Goal: Check status: Check status

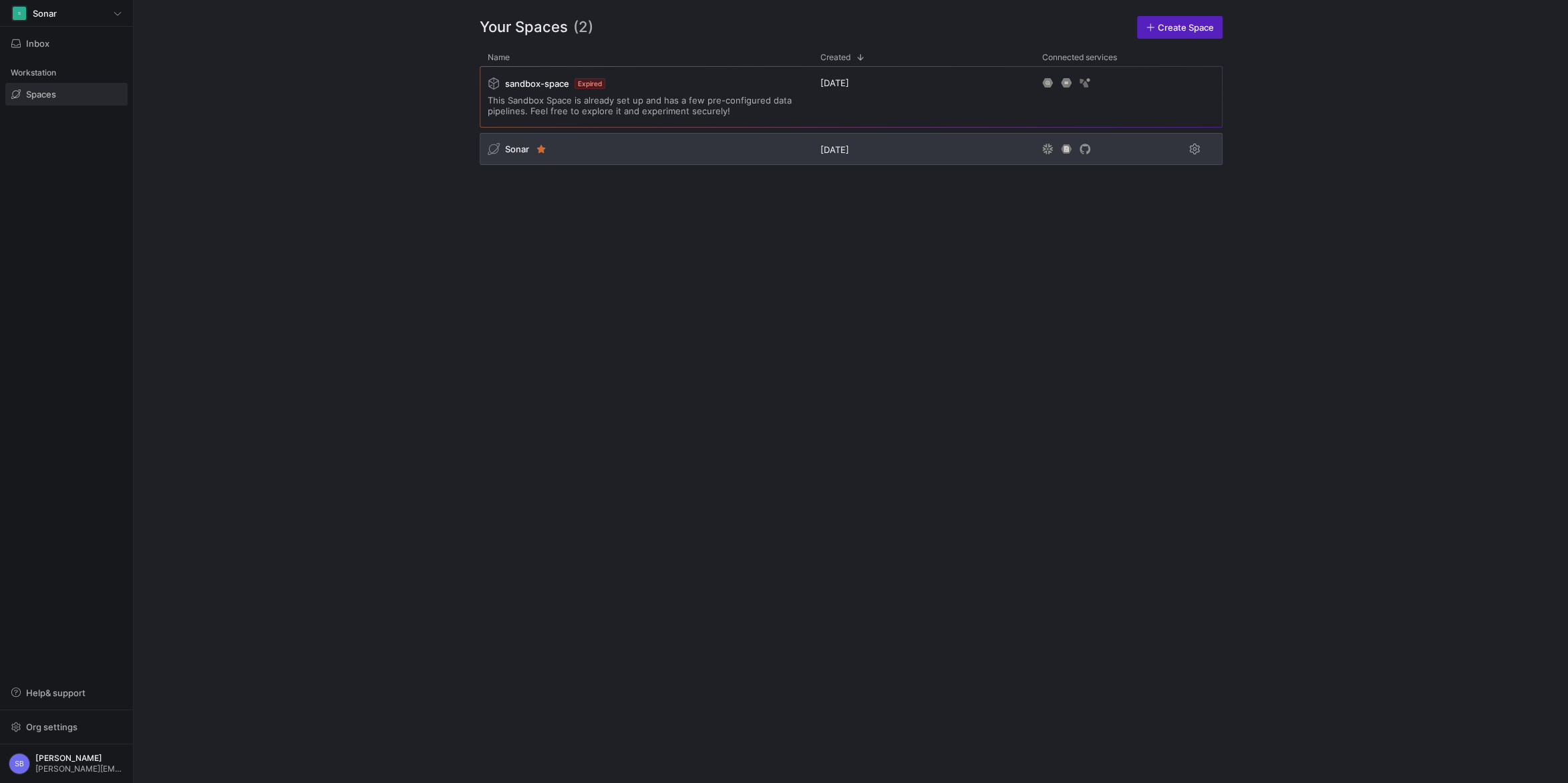
click at [512, 145] on span "Sonar" at bounding box center [517, 148] width 24 height 11
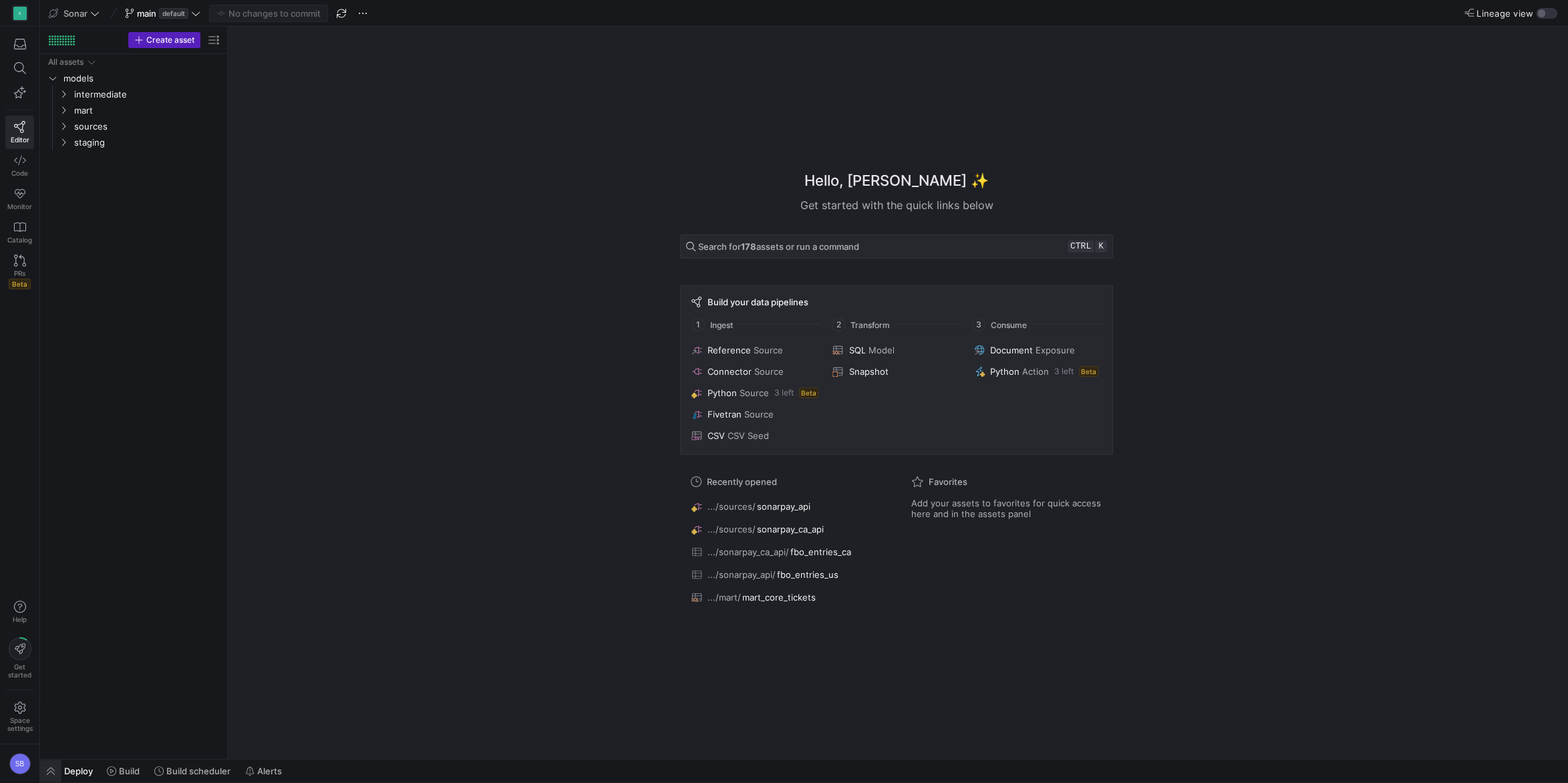
click at [60, 772] on span "button" at bounding box center [50, 771] width 21 height 23
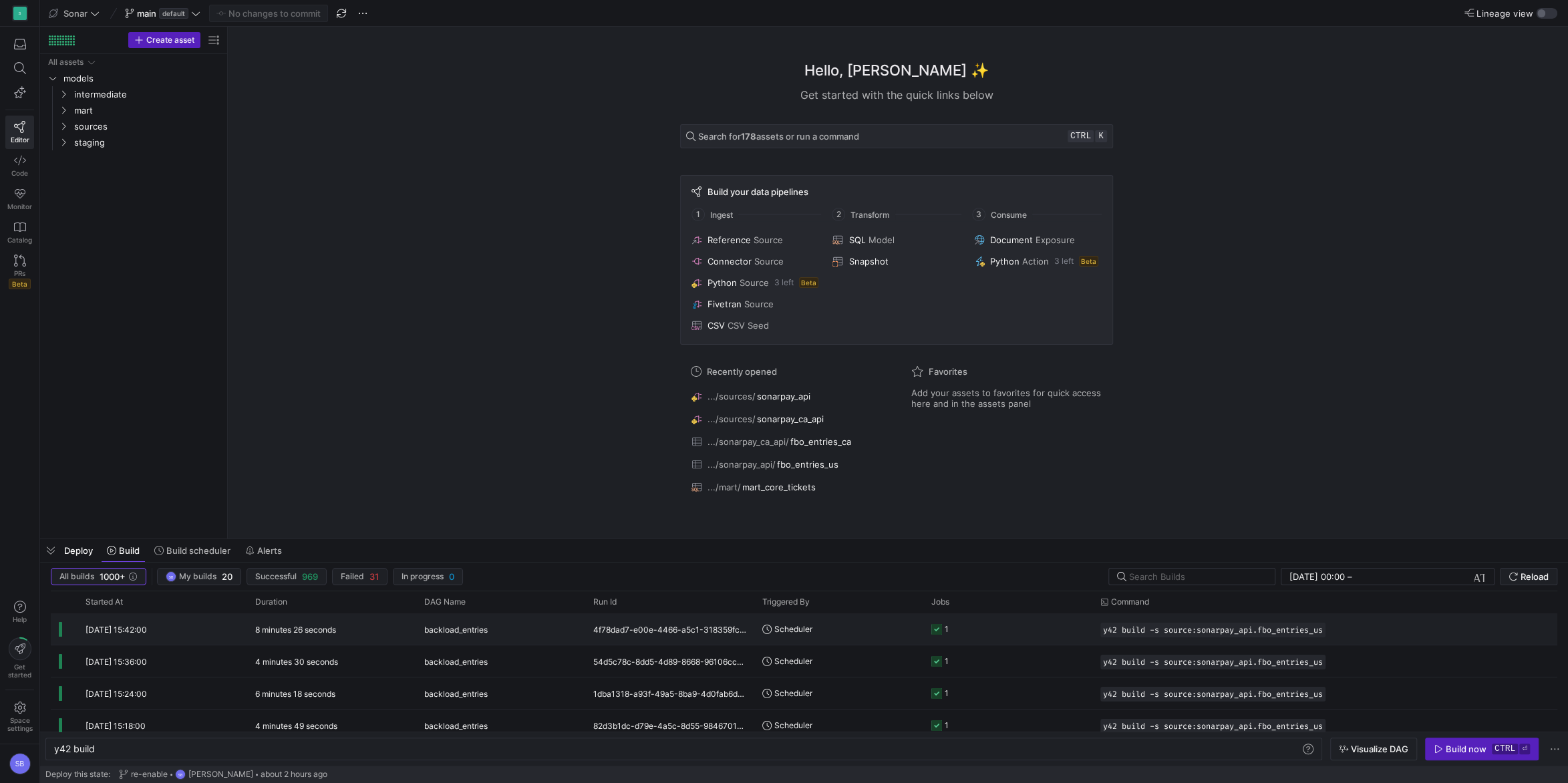
click at [329, 633] on y42-duration "8 minutes 26 seconds" at bounding box center [296, 629] width 81 height 10
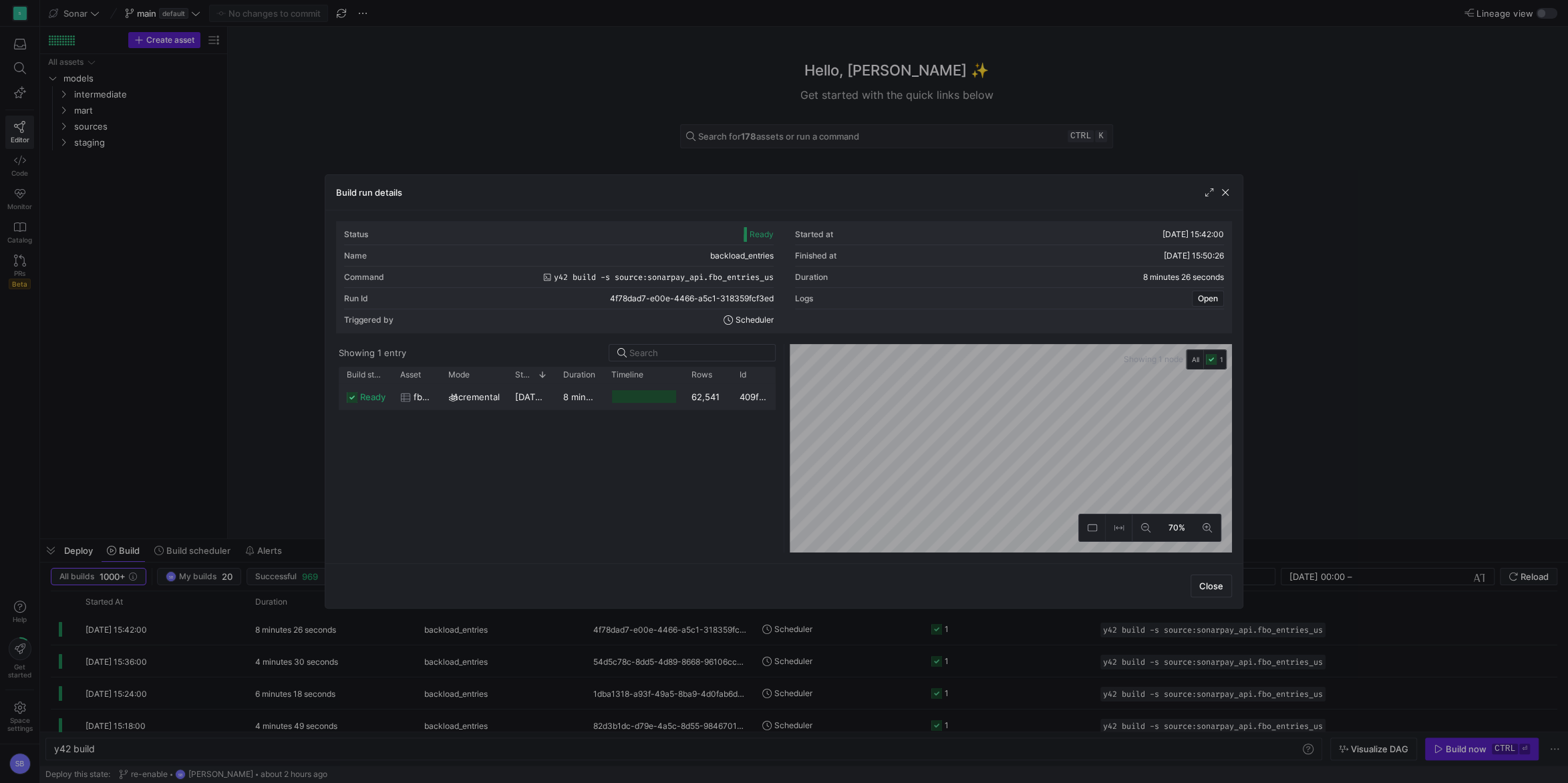
click at [553, 397] on span "[DATE] 15:42:02" at bounding box center [548, 396] width 67 height 11
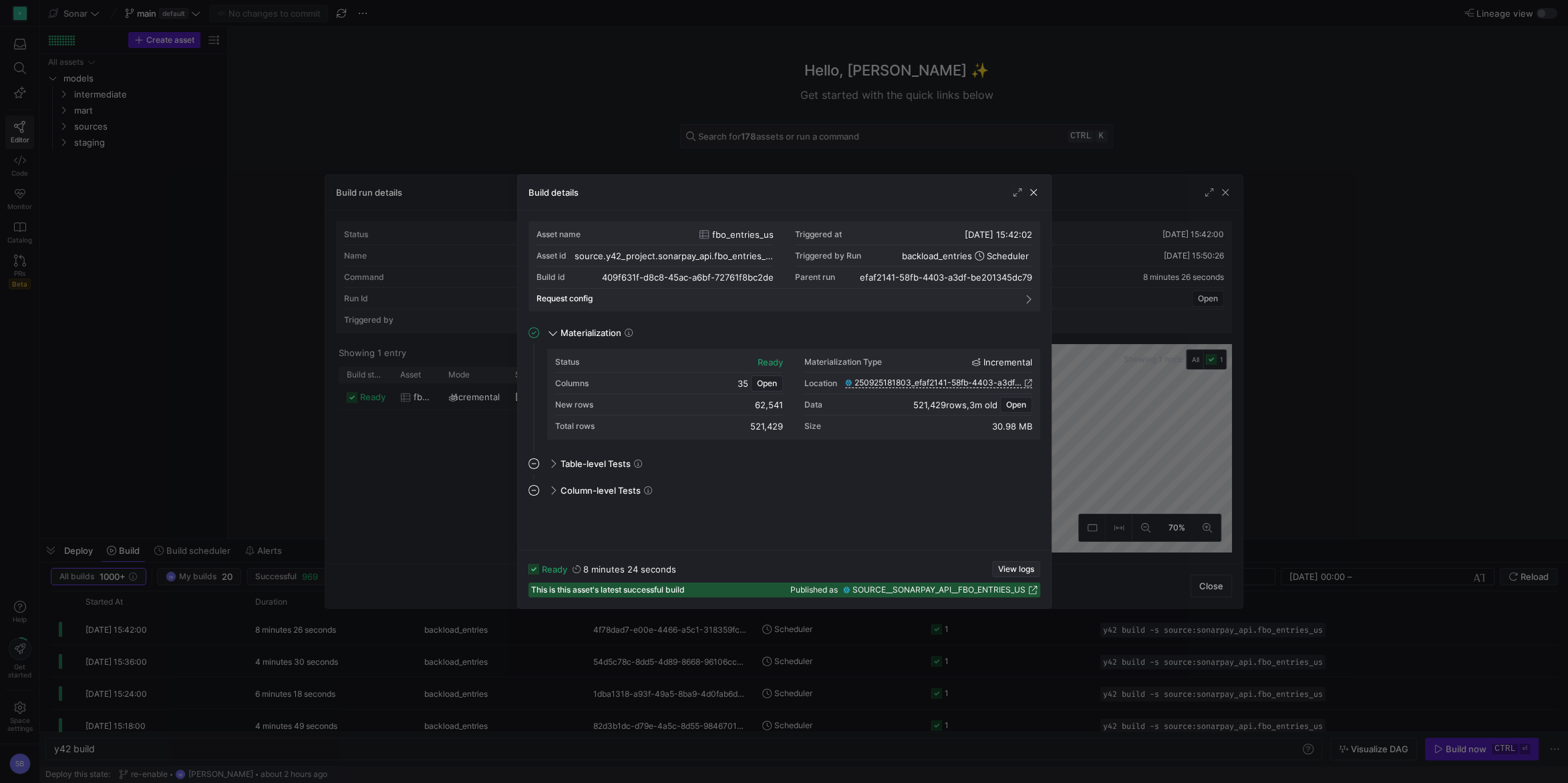
click at [1024, 573] on span "View logs" at bounding box center [1016, 569] width 36 height 9
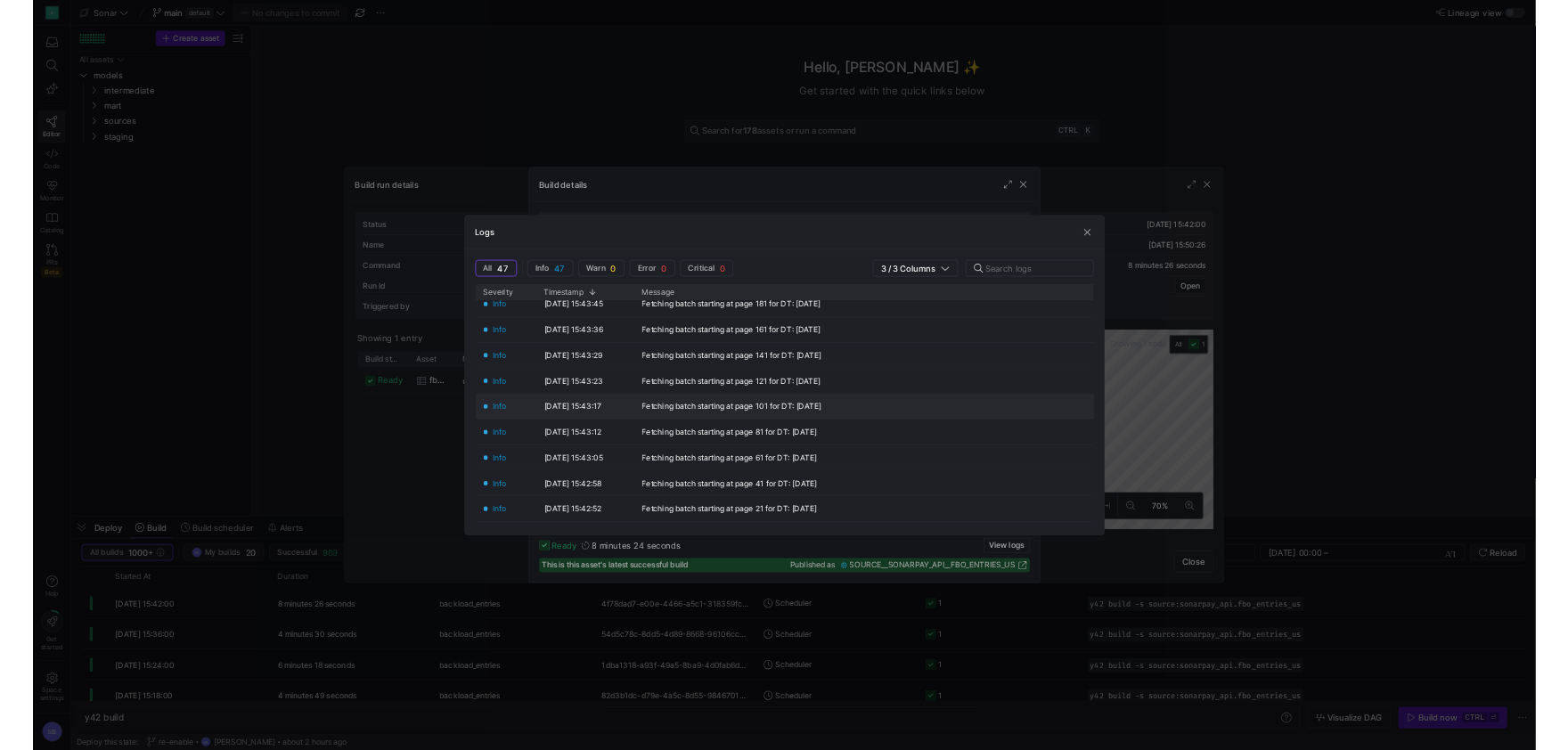
scroll to position [1470, 0]
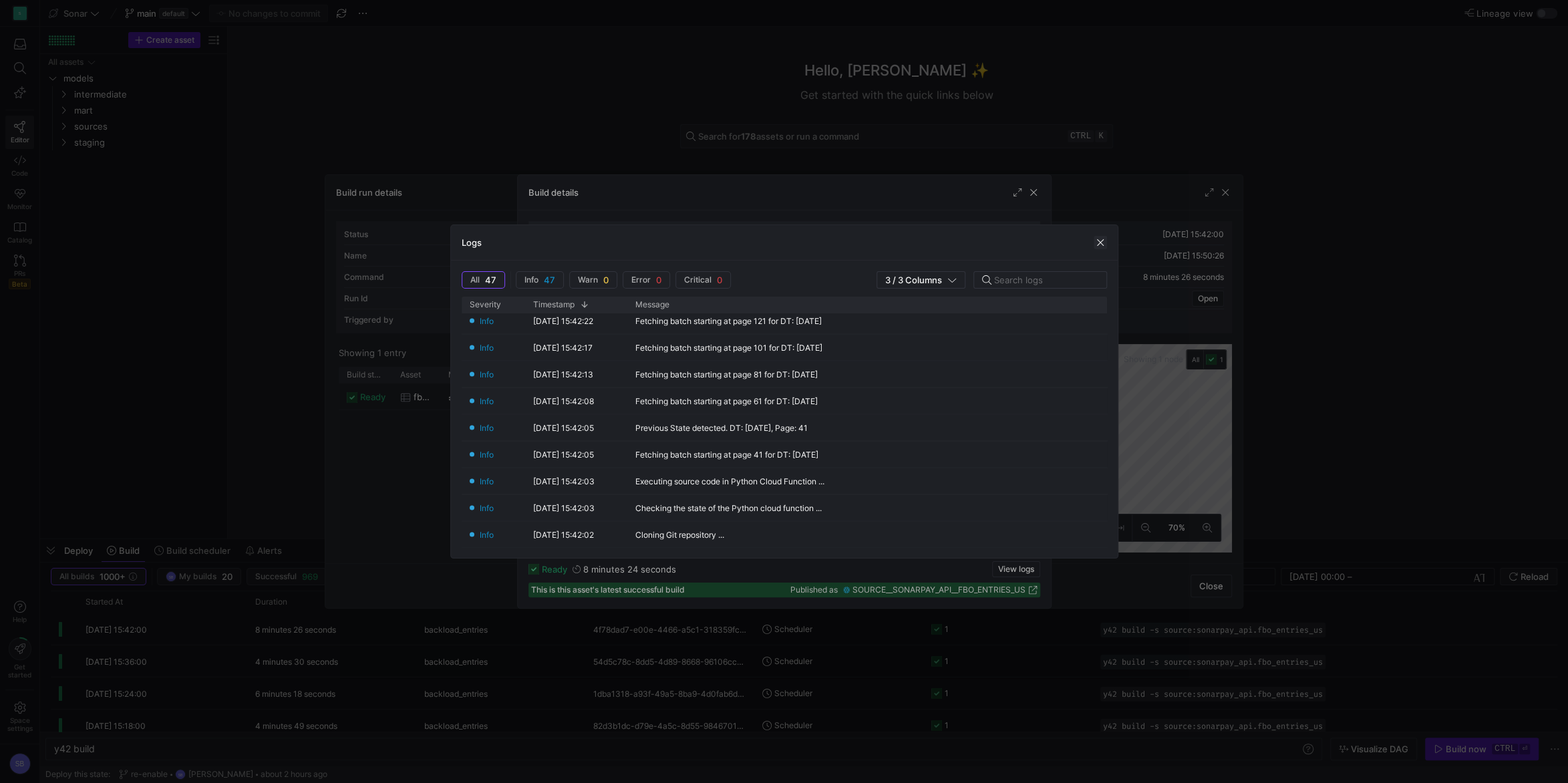
click at [1103, 244] on span "button" at bounding box center [1100, 242] width 13 height 13
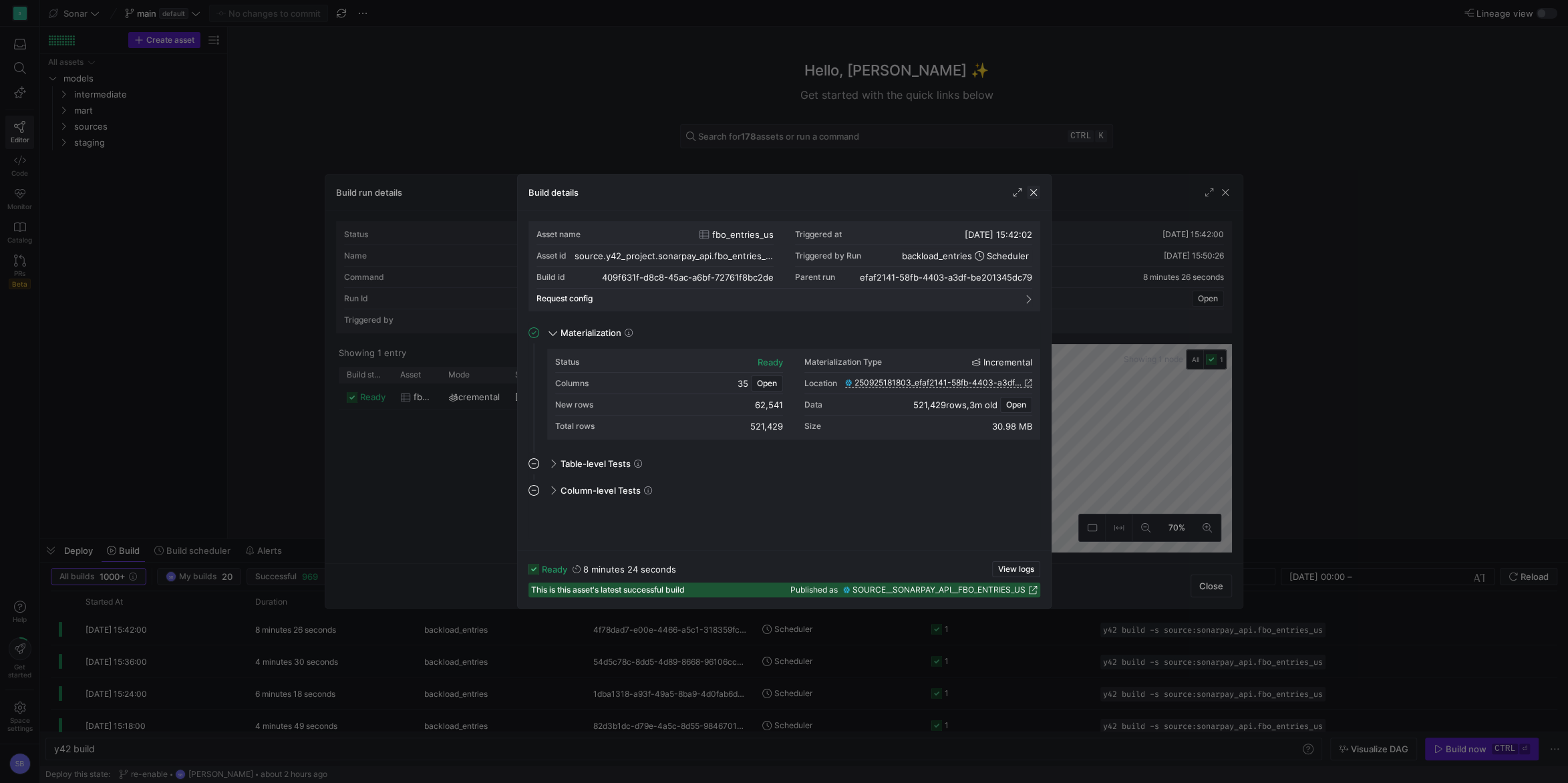
click at [1034, 194] on span "button" at bounding box center [1033, 192] width 13 height 13
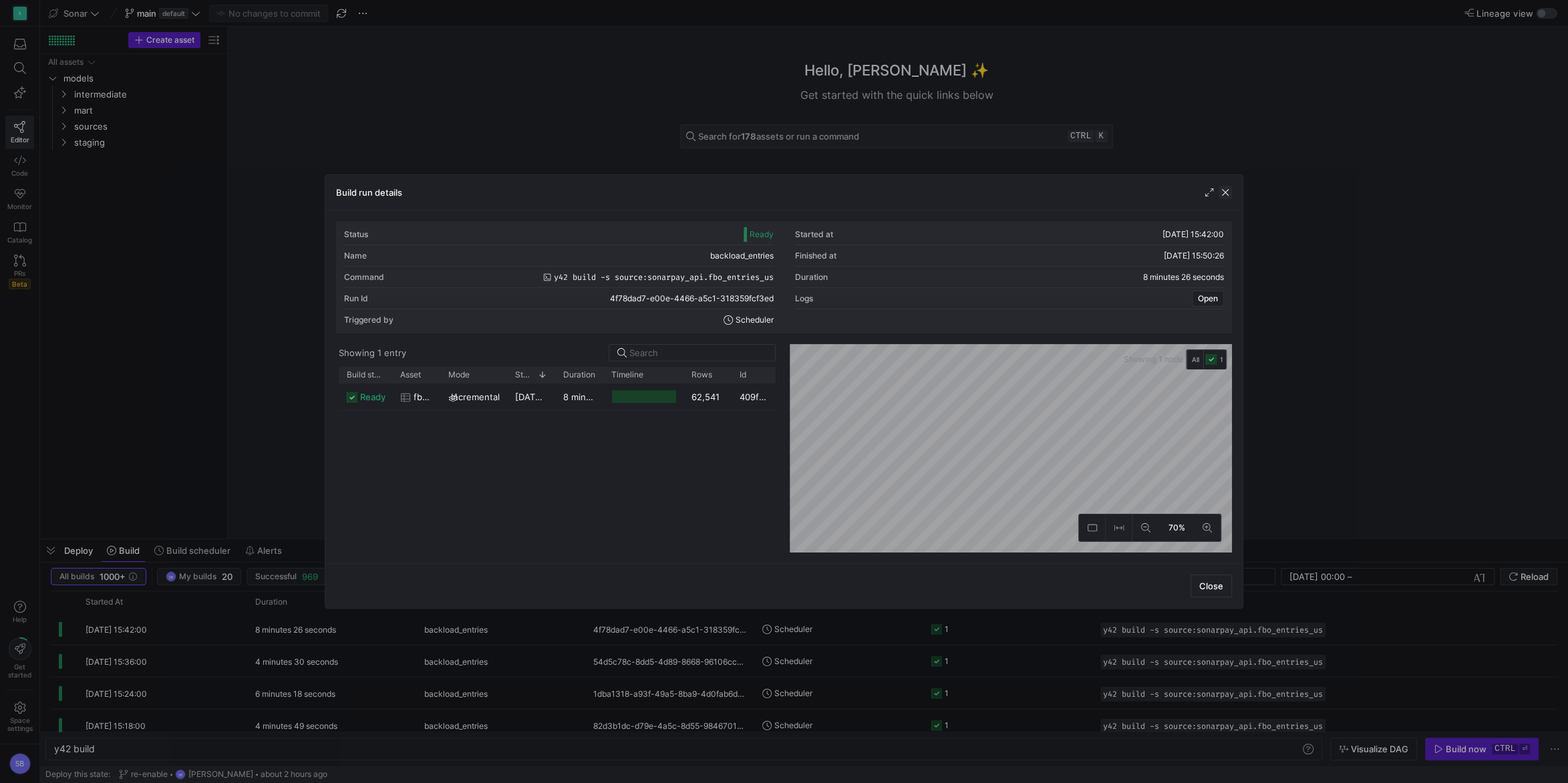
click at [1227, 191] on span "button" at bounding box center [1225, 192] width 13 height 13
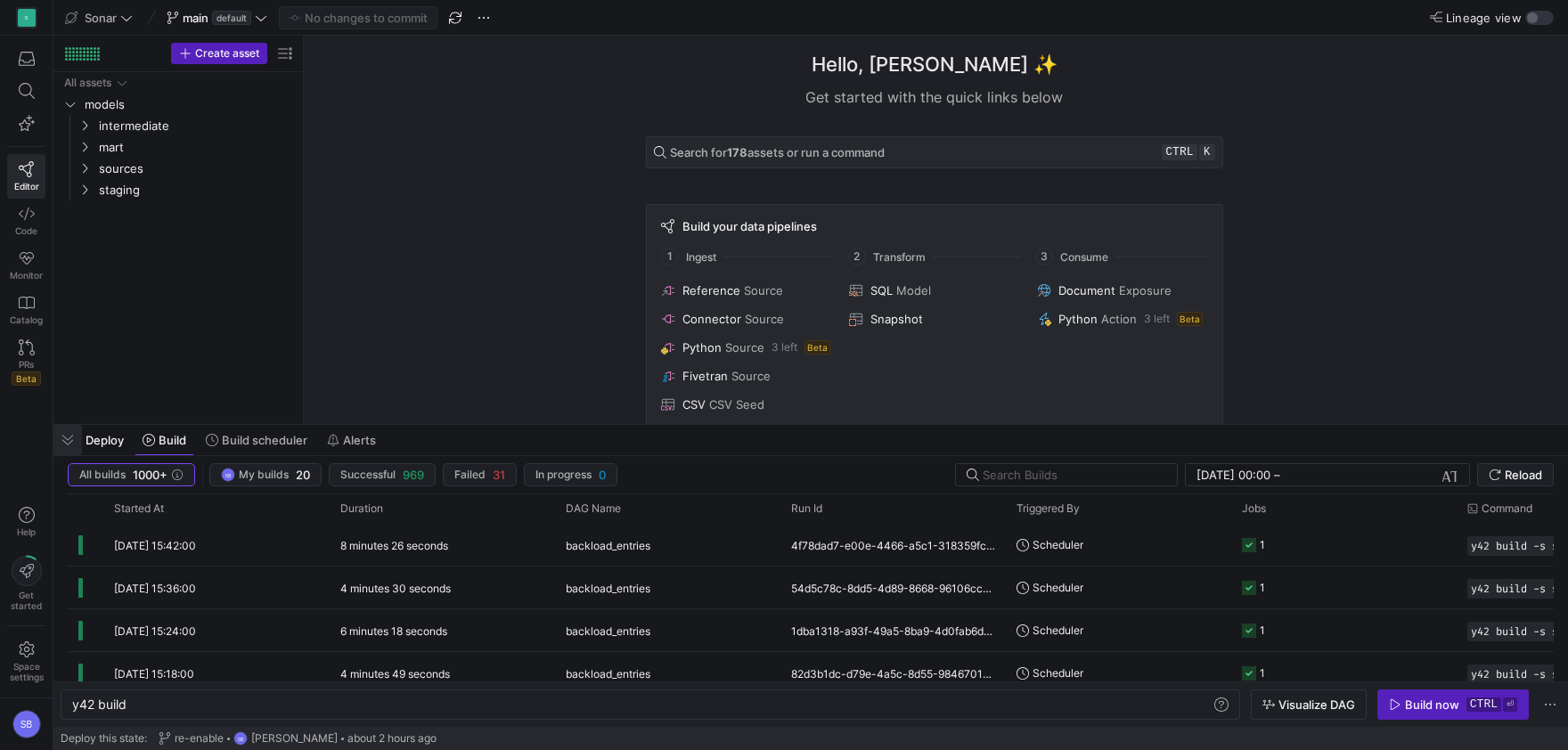
click at [77, 433] on span "button" at bounding box center [67, 440] width 28 height 30
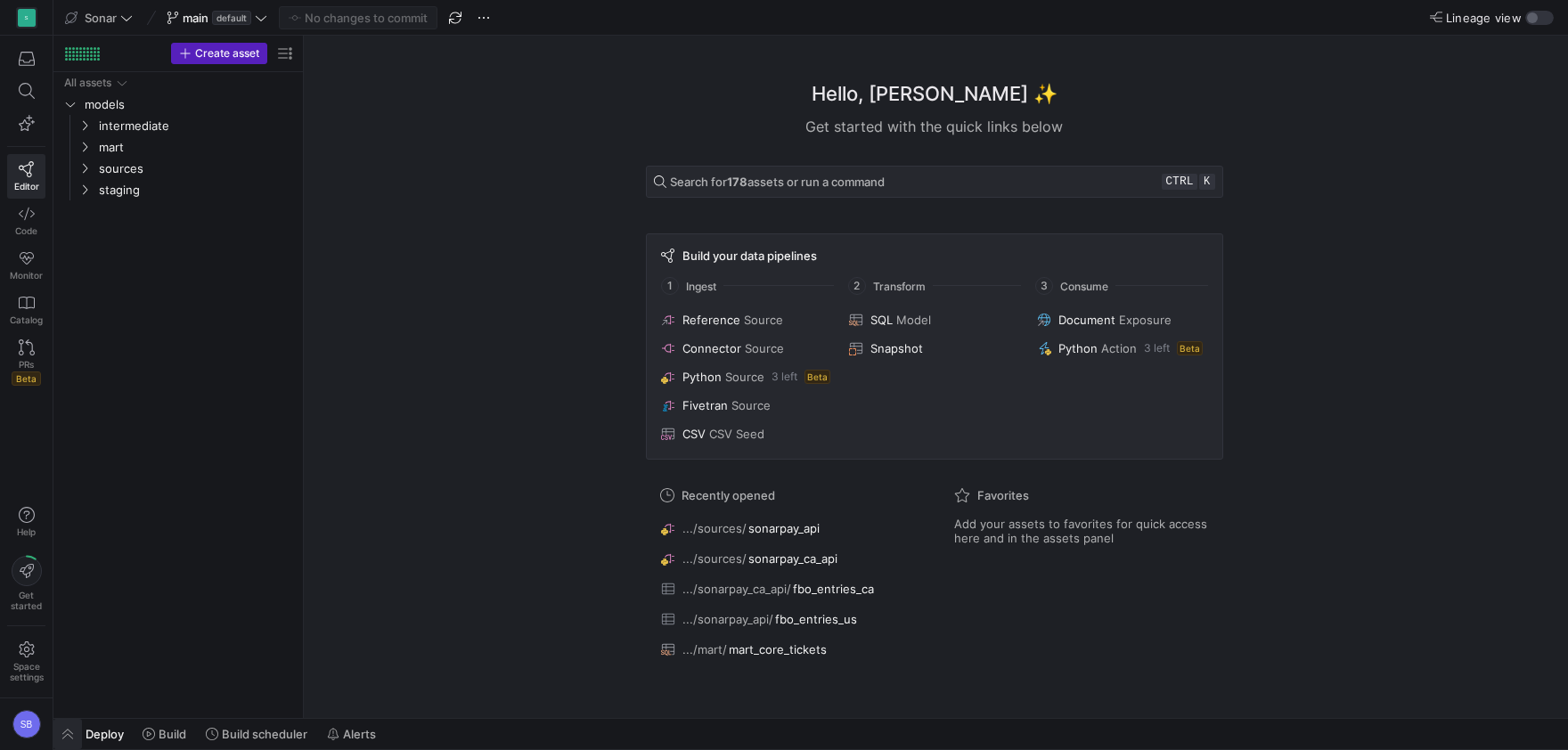
click at [68, 731] on span "button" at bounding box center [67, 734] width 28 height 30
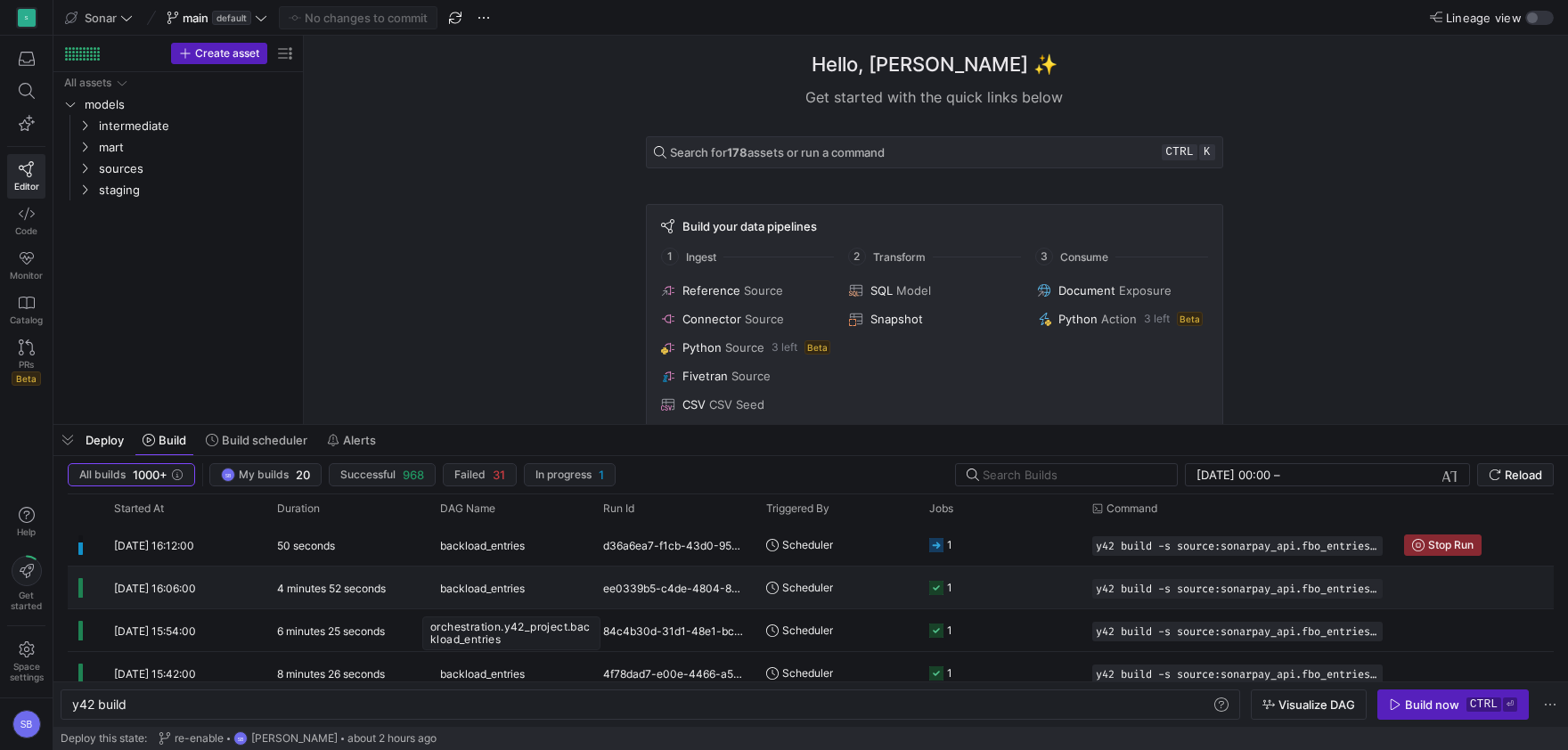
click at [526, 592] on div "backload_entries" at bounding box center [511, 588] width 142 height 42
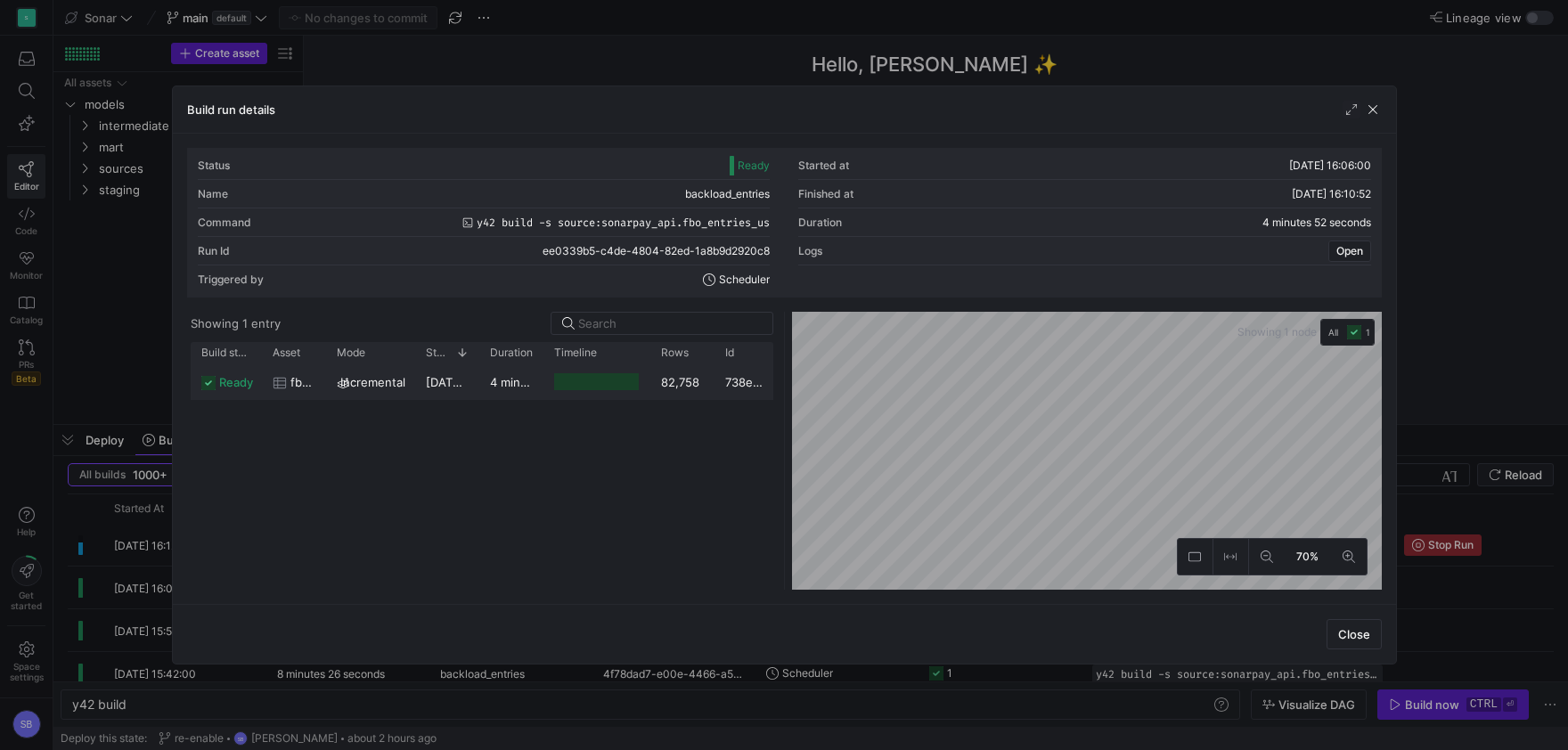
click at [510, 386] on y42-duration "4 minutes 49 seconds" at bounding box center [552, 381] width 124 height 14
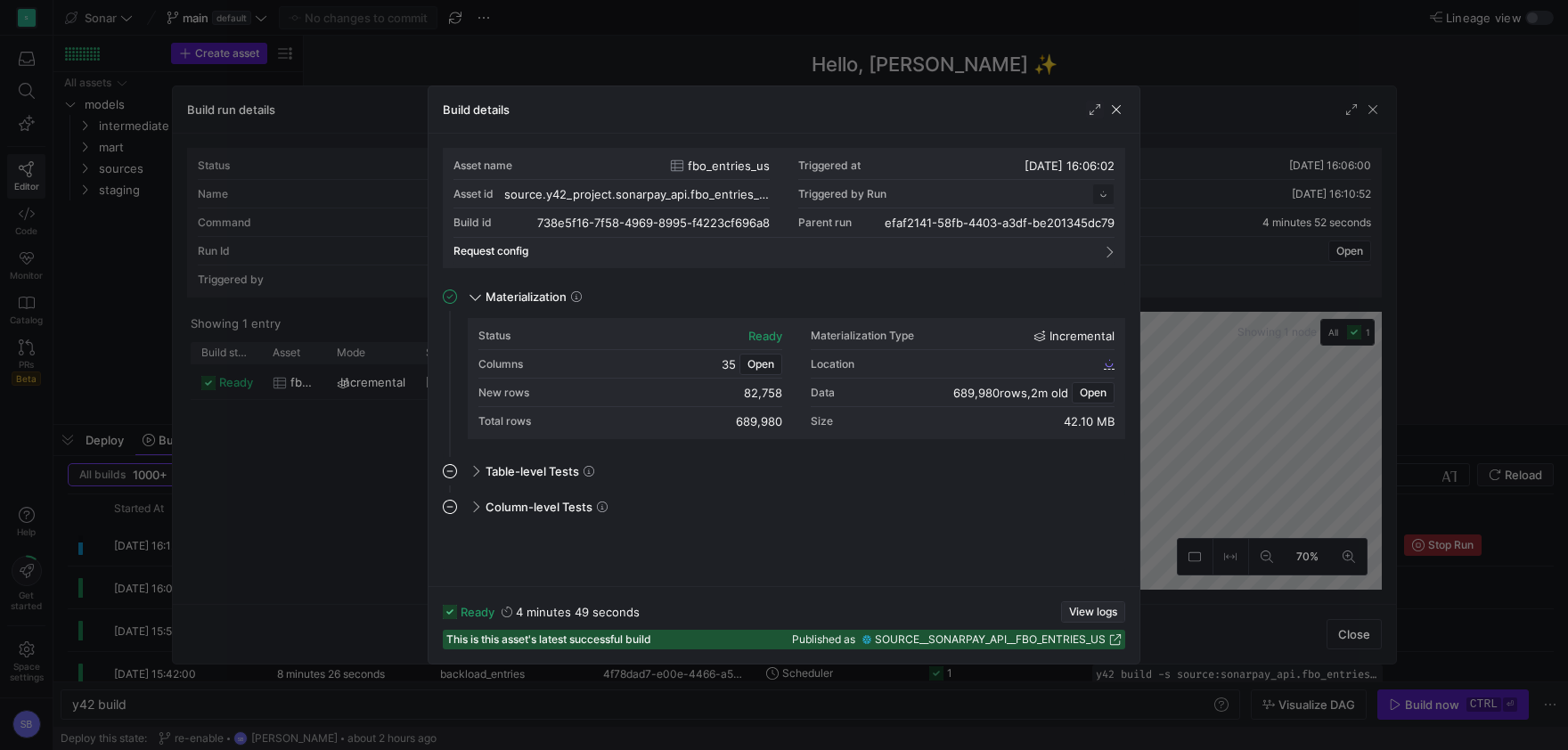
click at [1086, 602] on span "button" at bounding box center [1093, 612] width 62 height 20
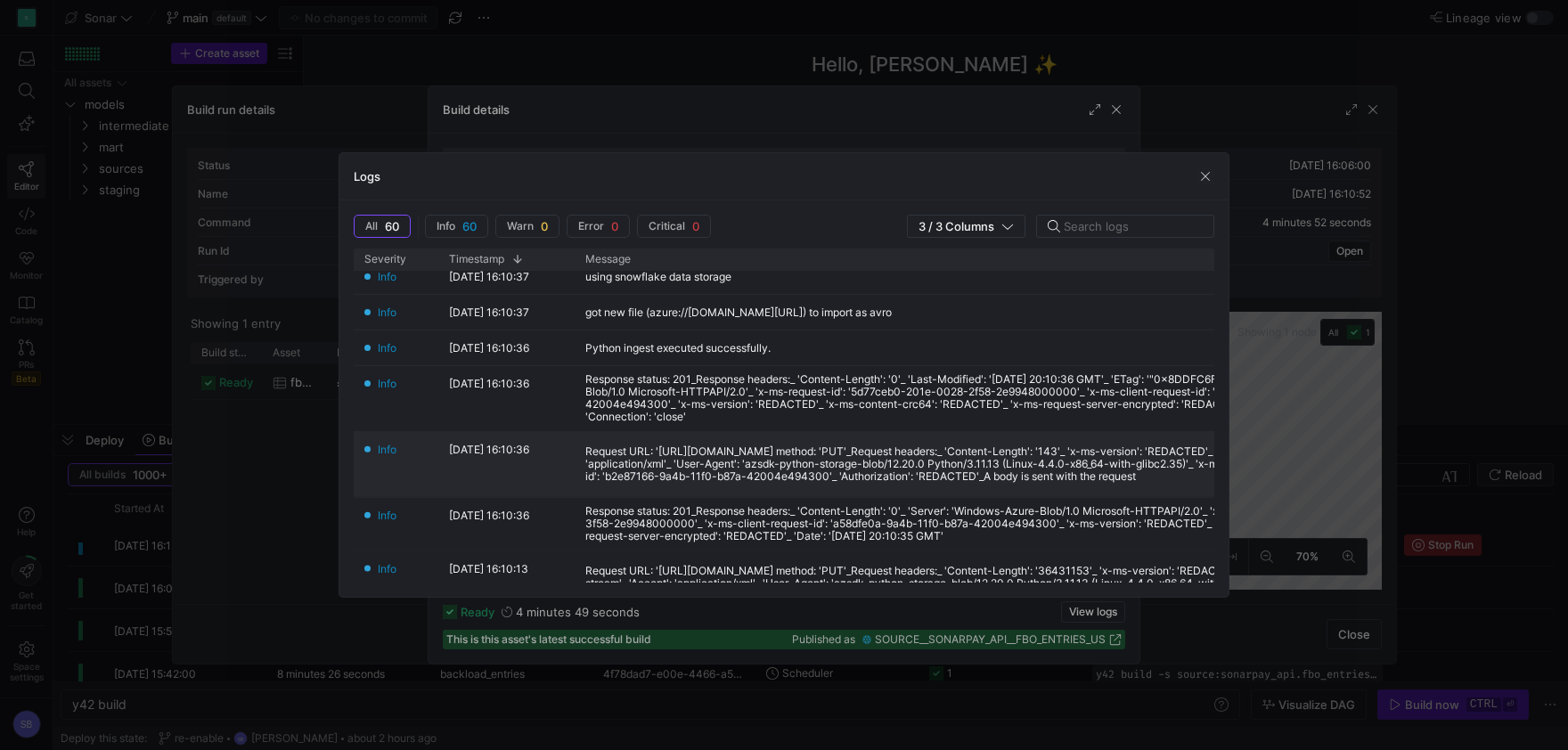
scroll to position [416, 0]
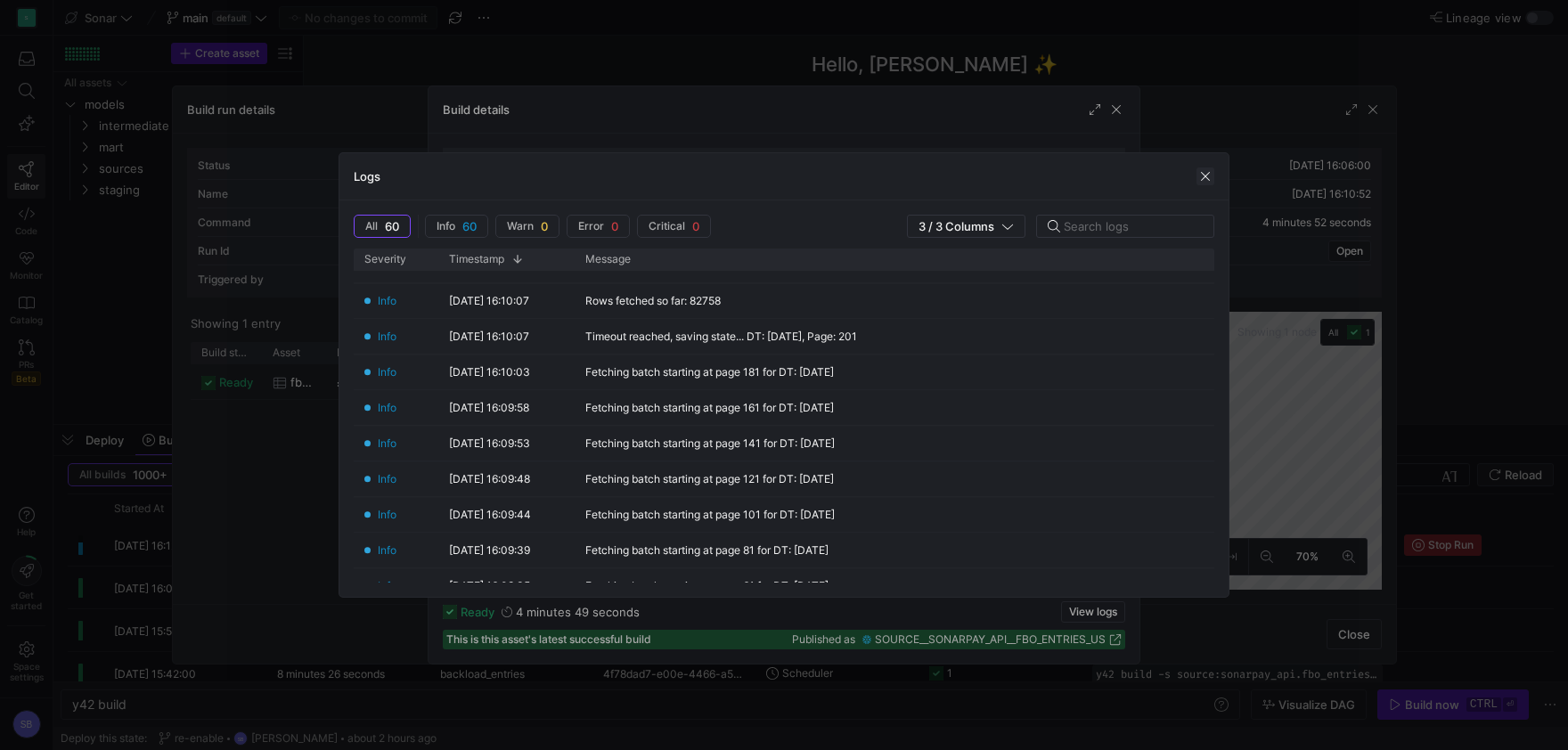
click at [1206, 171] on span "button" at bounding box center [1206, 176] width 18 height 18
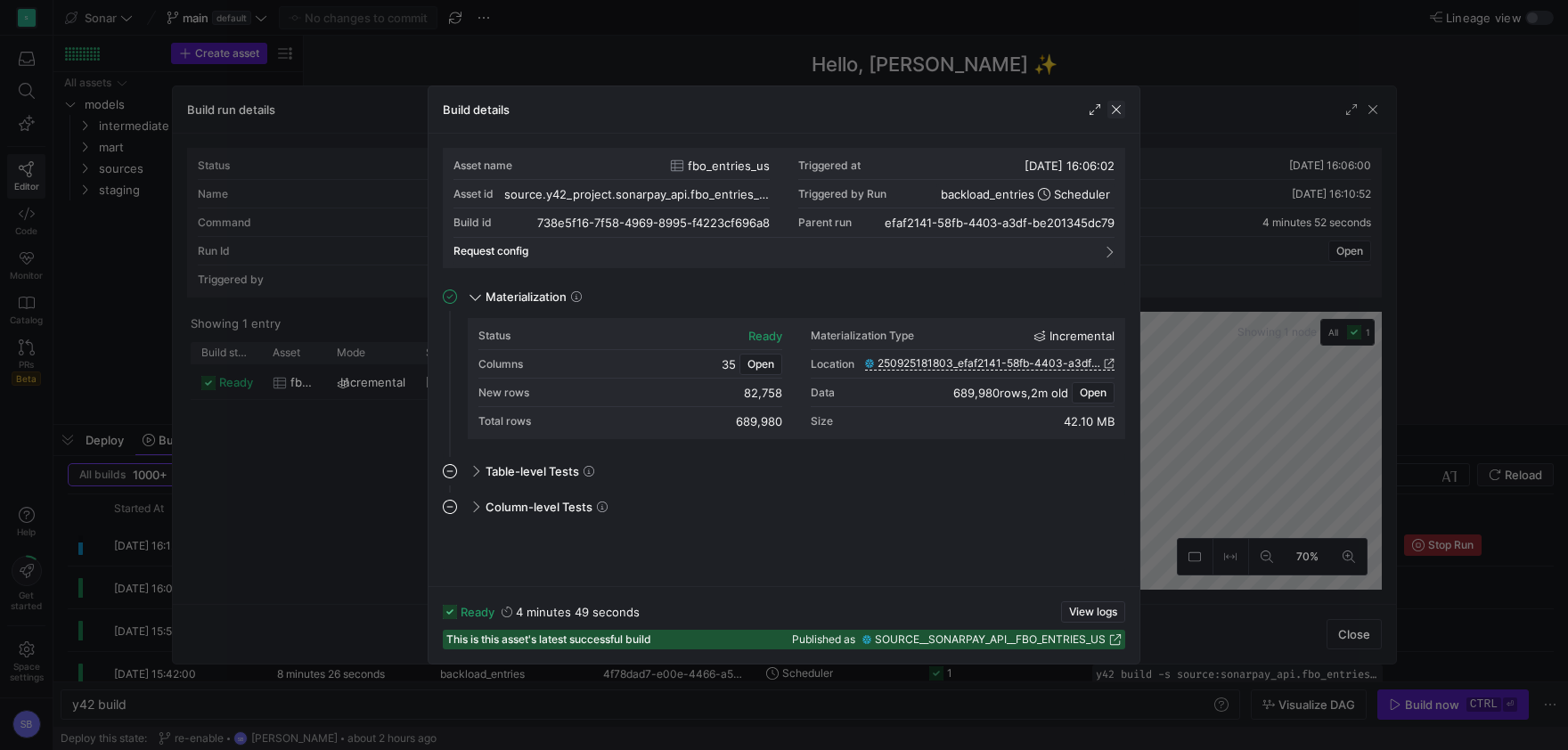
click at [1122, 110] on span "button" at bounding box center [1116, 109] width 18 height 18
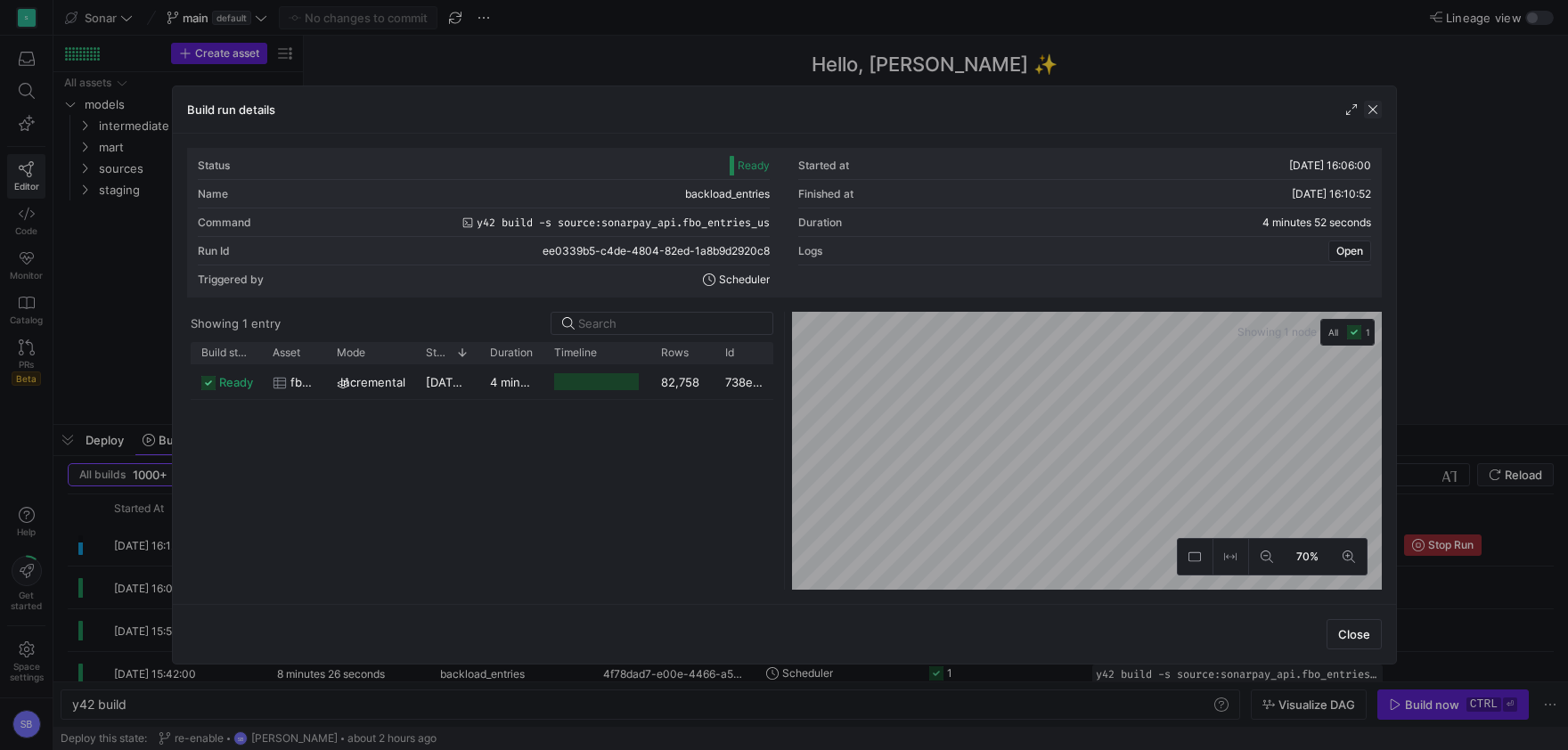
click at [1371, 110] on span "button" at bounding box center [1373, 109] width 18 height 18
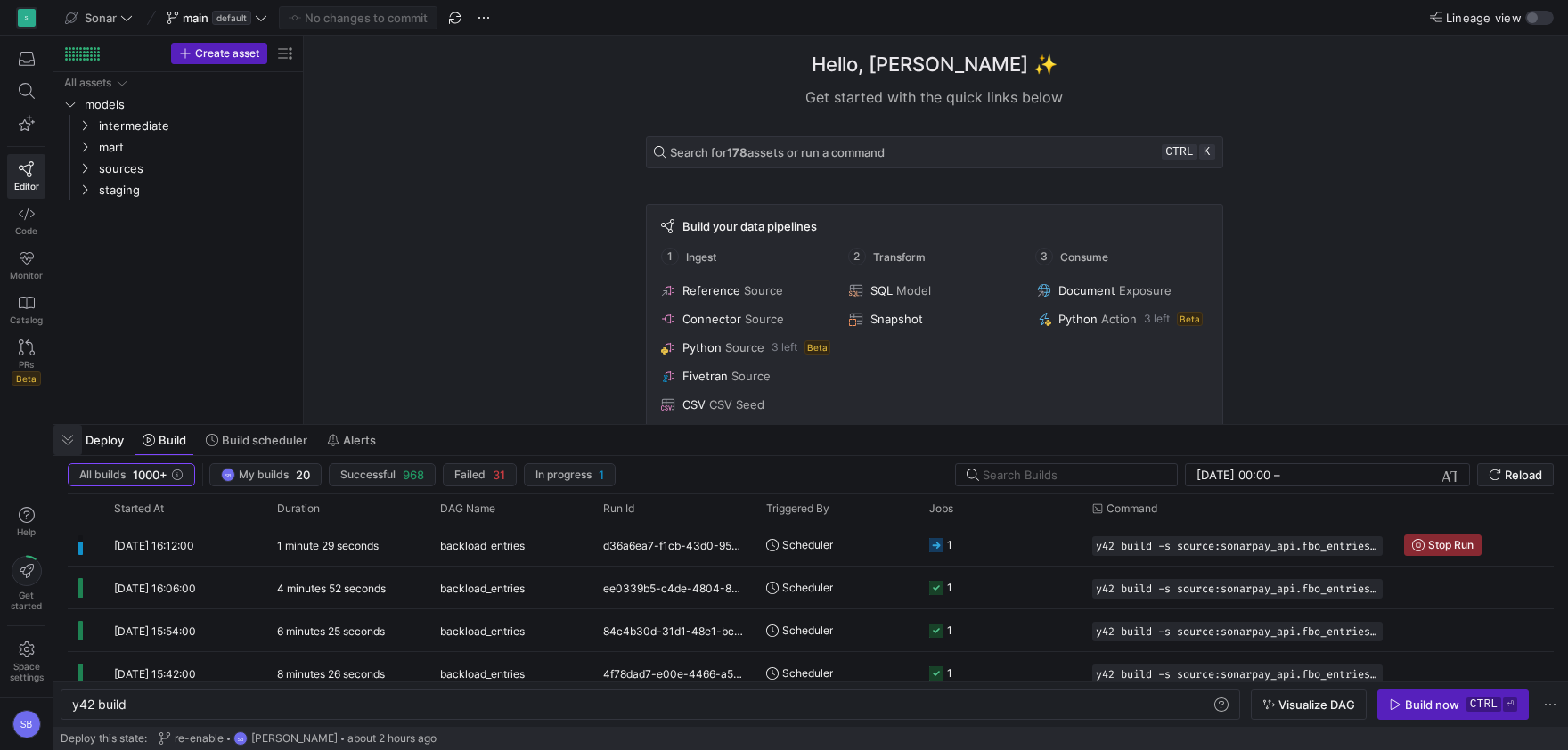
click at [56, 437] on span "button" at bounding box center [67, 440] width 28 height 30
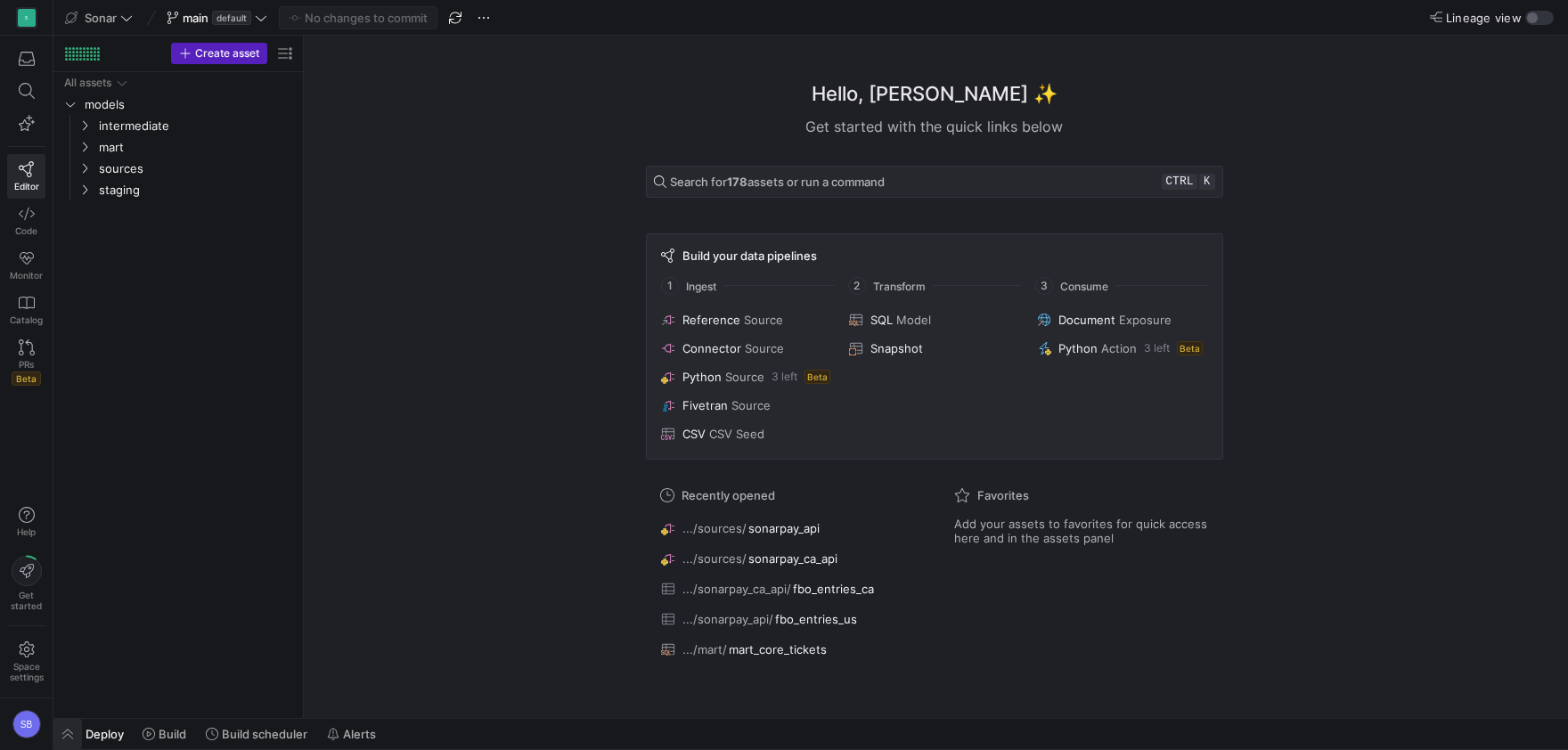
click at [72, 739] on span "button" at bounding box center [67, 734] width 28 height 30
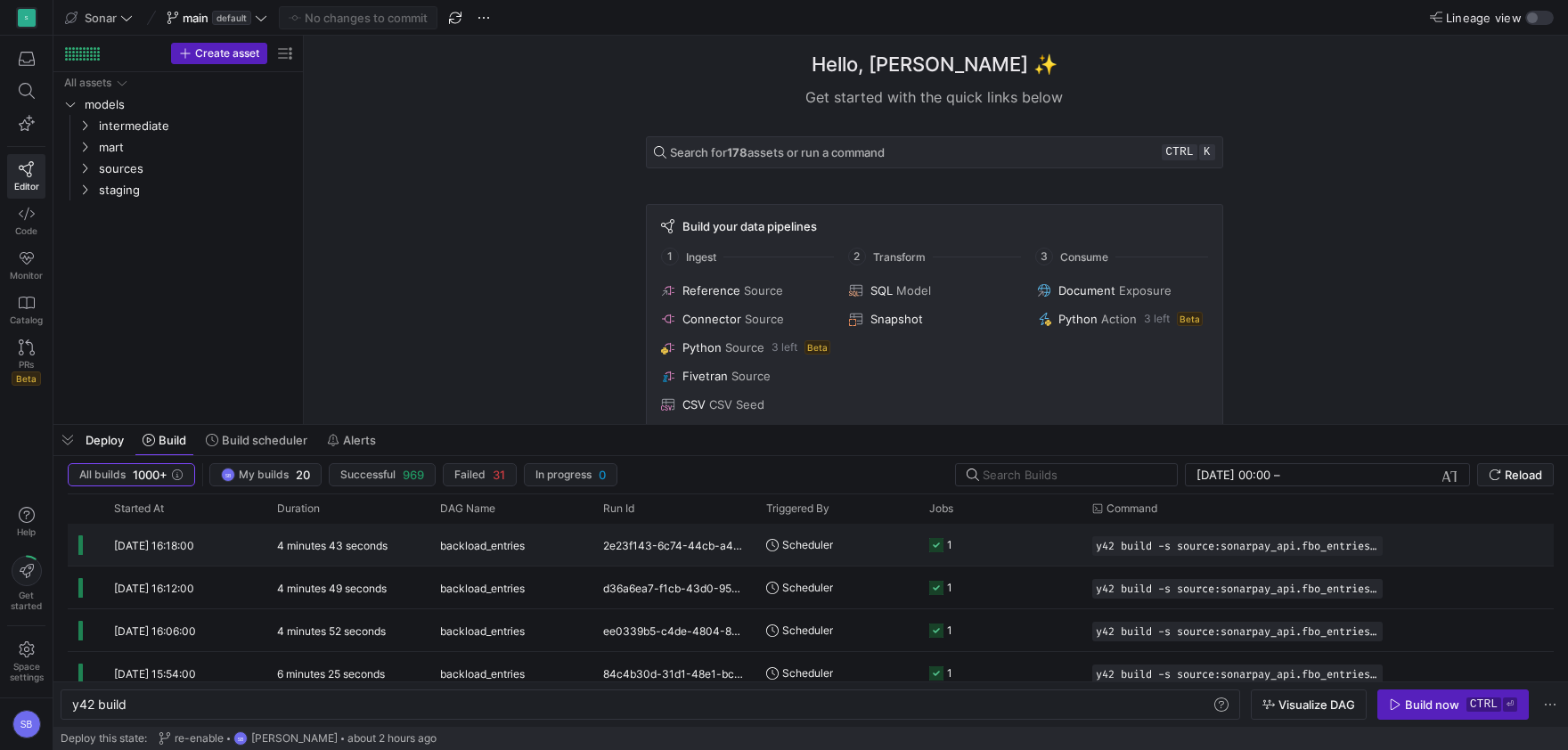
click at [319, 549] on y42-duration "4 minutes 43 seconds" at bounding box center [332, 546] width 111 height 13
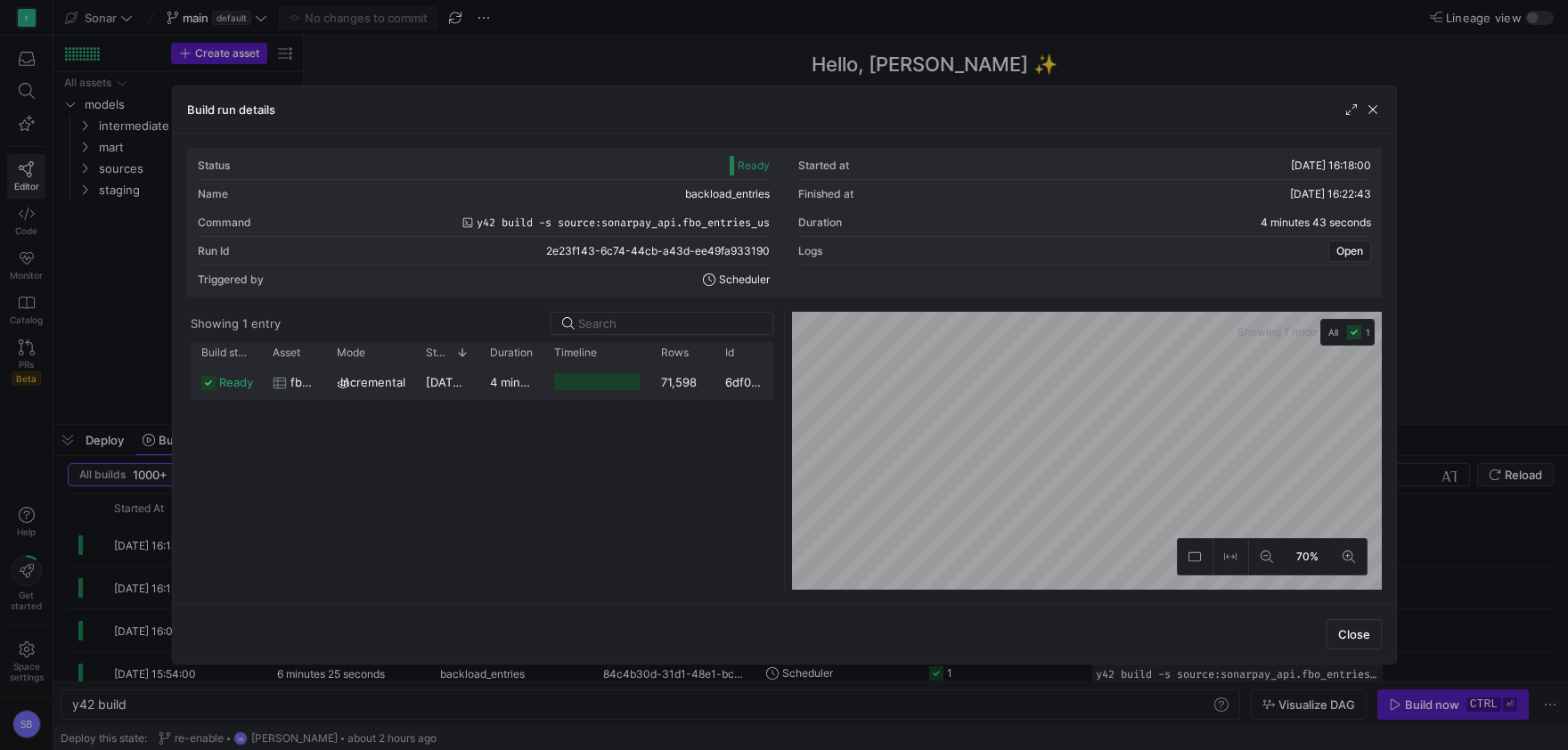
click at [450, 383] on span "[DATE] 16:18:02" at bounding box center [469, 381] width 88 height 14
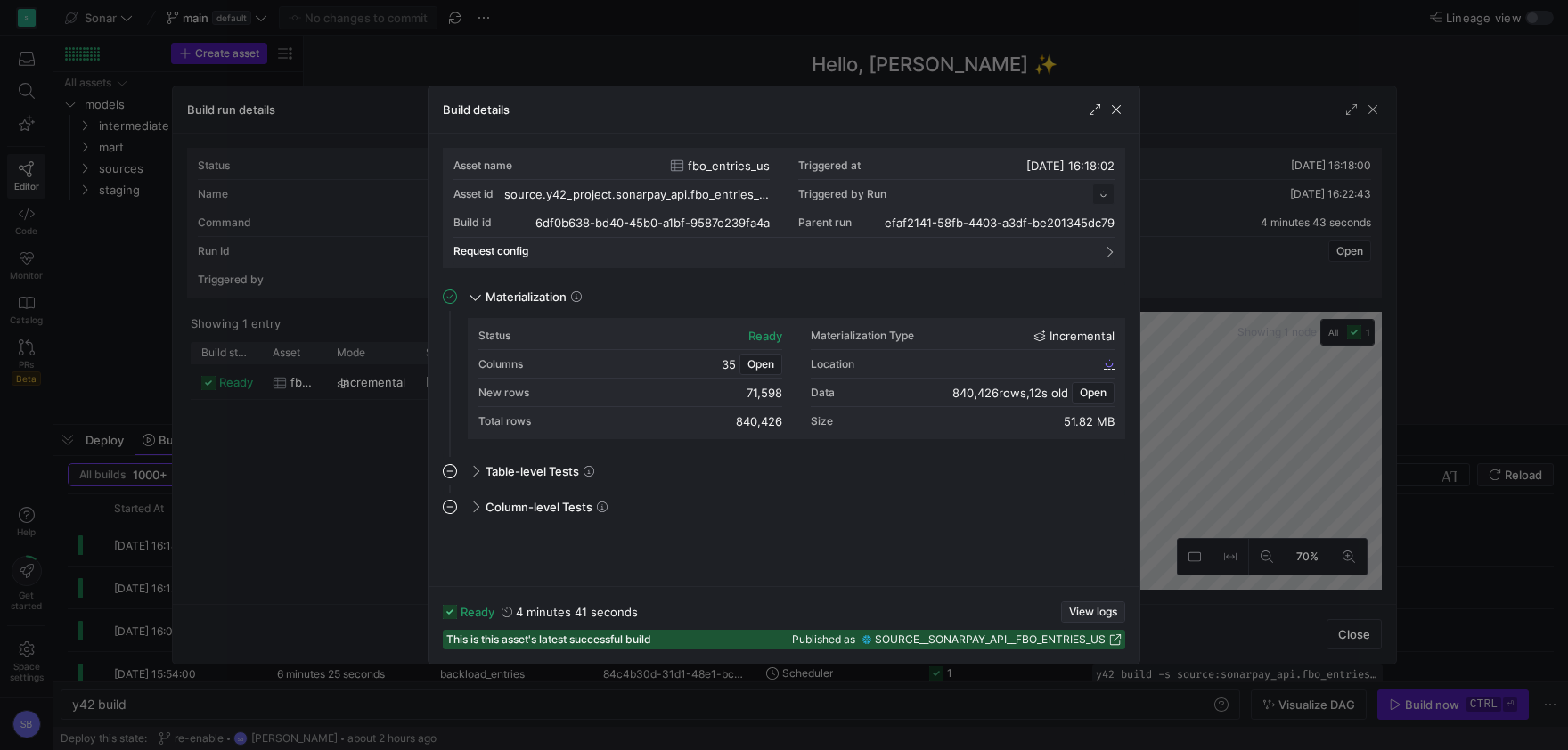
click at [1088, 602] on button "View logs" at bounding box center [1094, 612] width 64 height 22
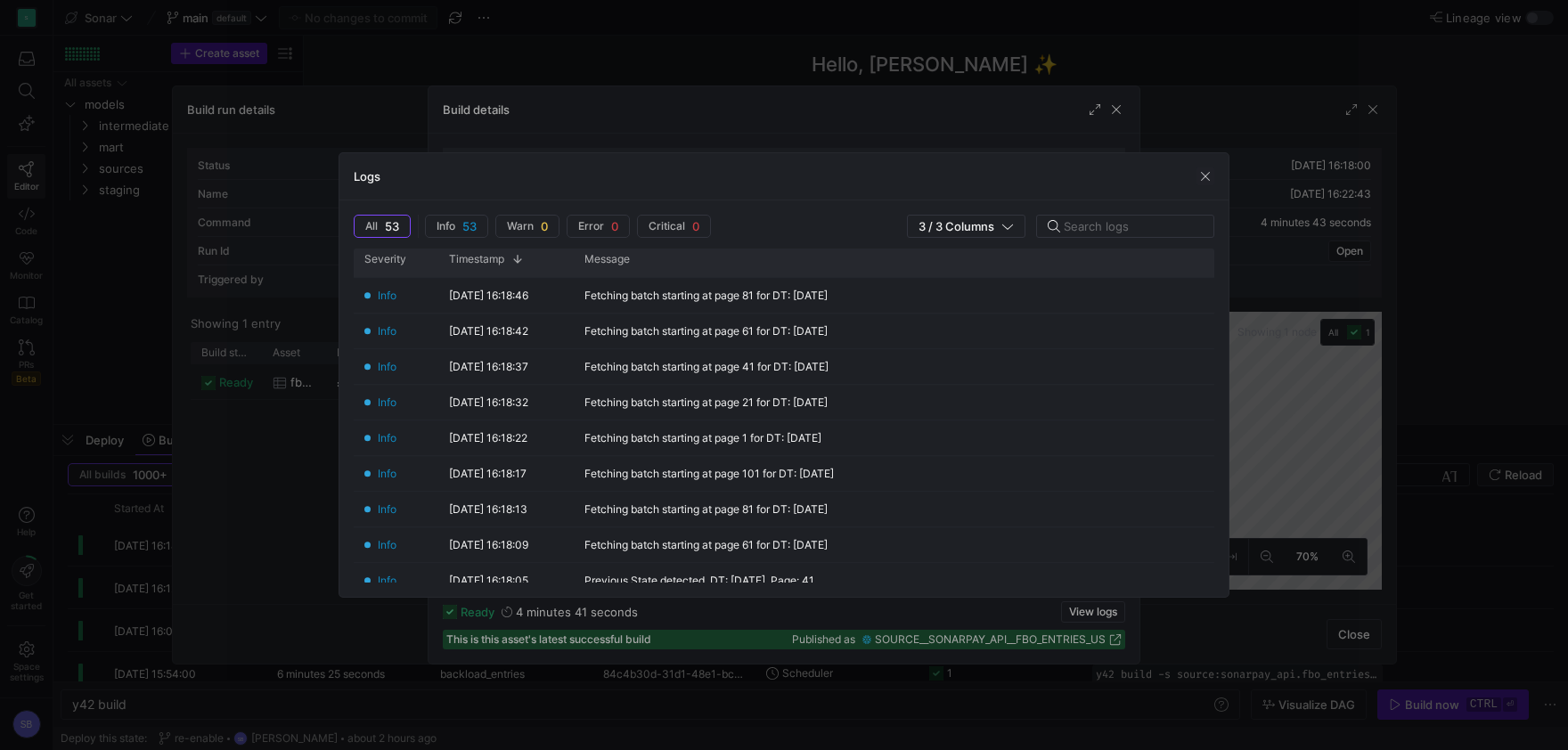
scroll to position [1684, 0]
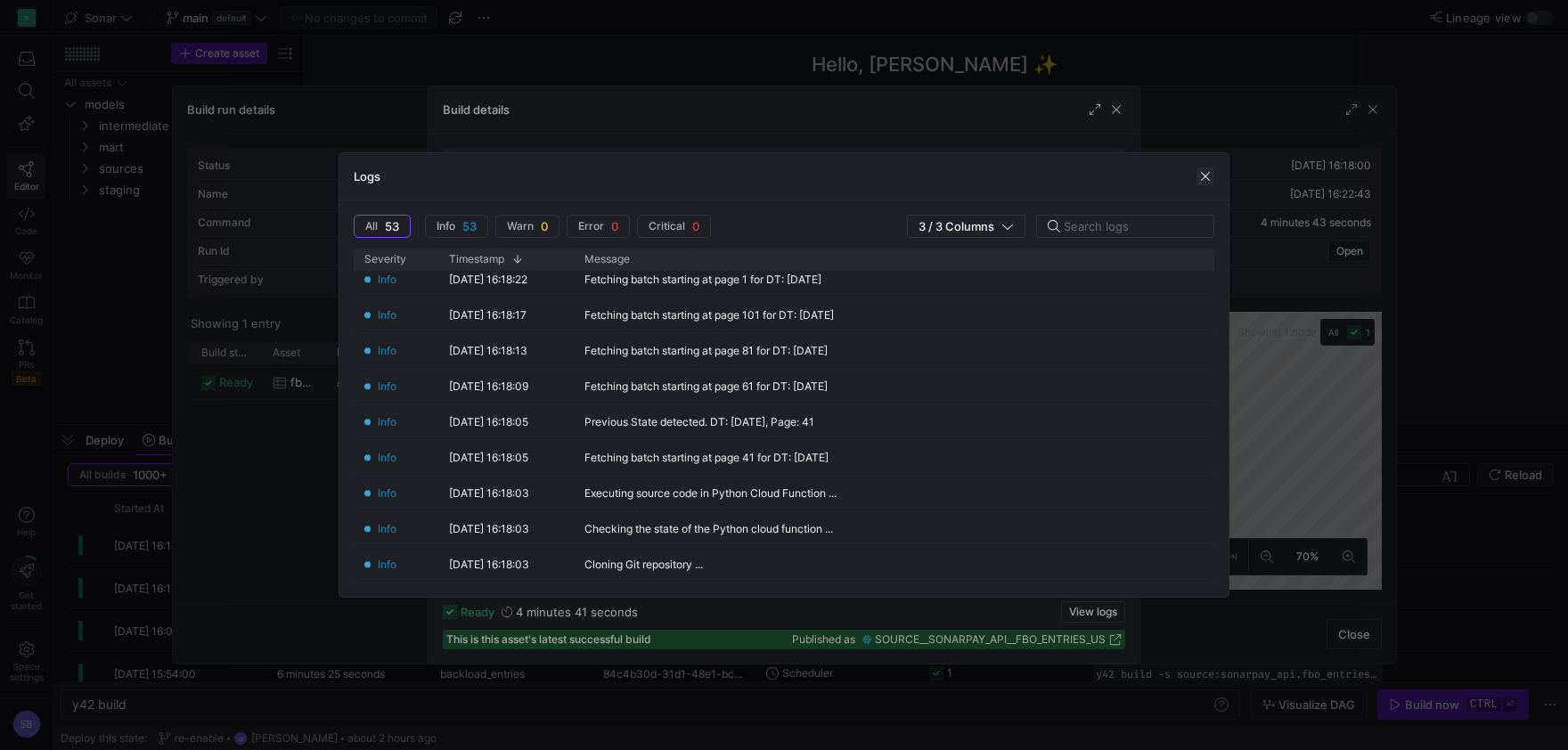
click at [1209, 173] on span "button" at bounding box center [1206, 176] width 18 height 18
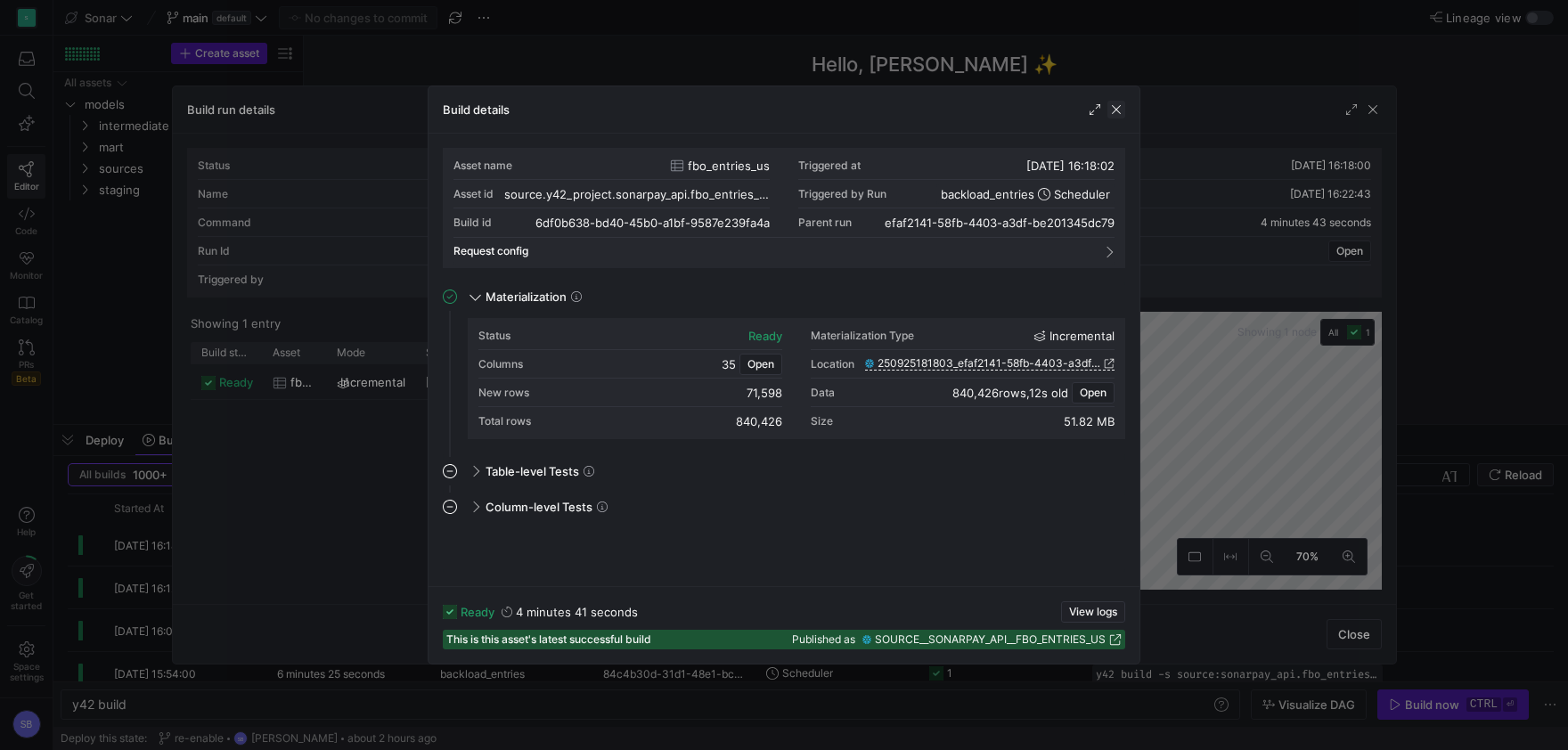
click at [1121, 107] on span "button" at bounding box center [1116, 109] width 18 height 18
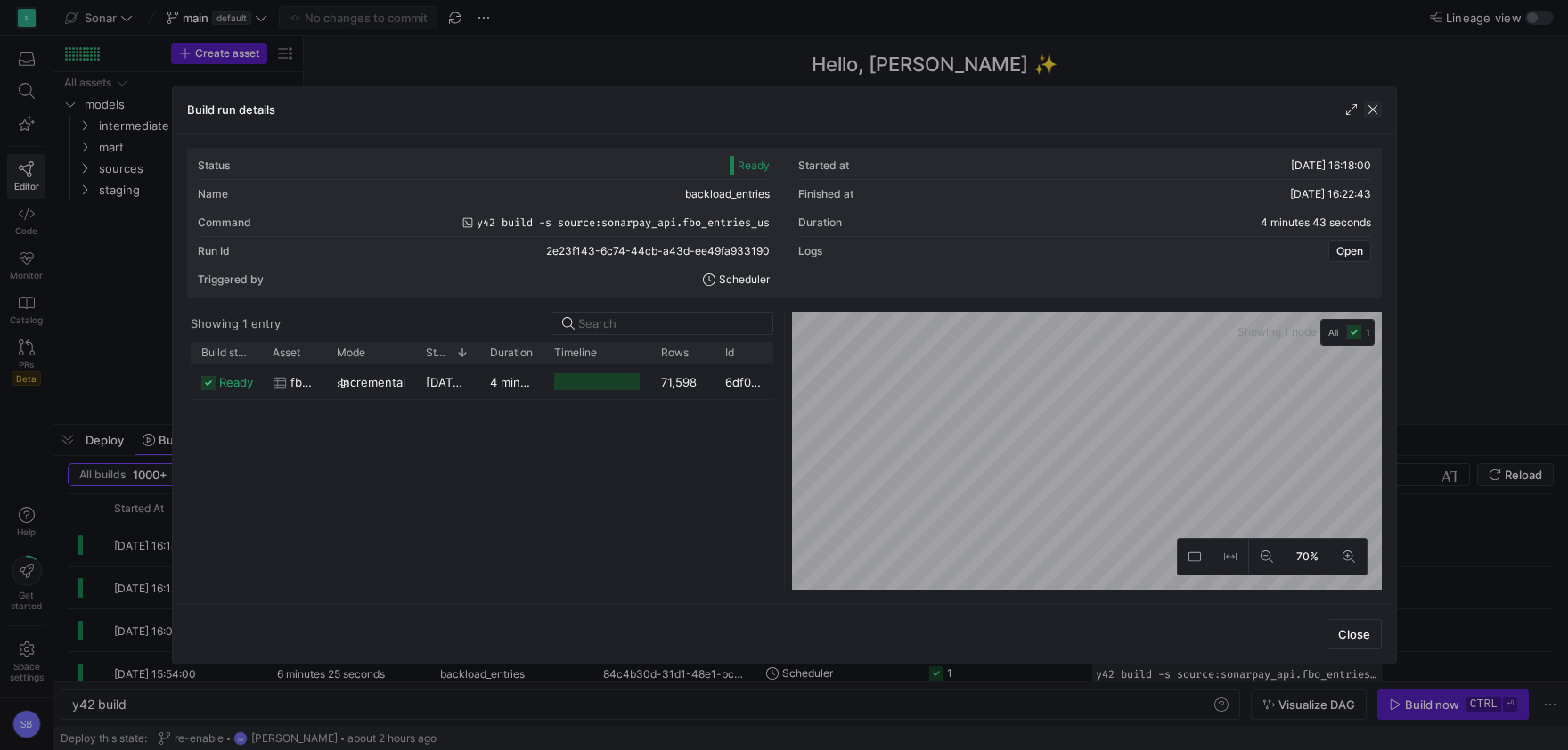
click at [1378, 107] on span "button" at bounding box center [1373, 109] width 18 height 18
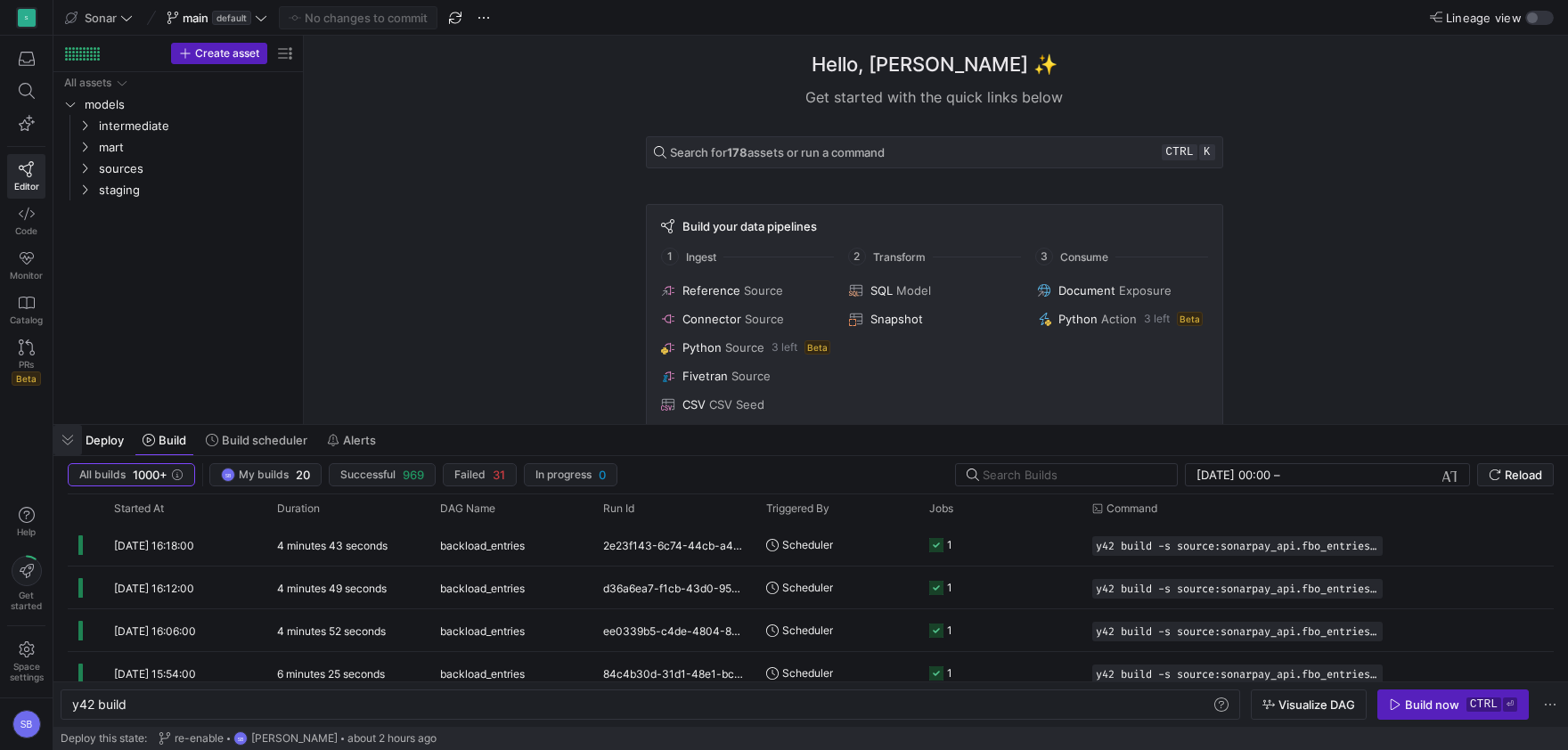
click at [69, 431] on span "button" at bounding box center [67, 440] width 28 height 30
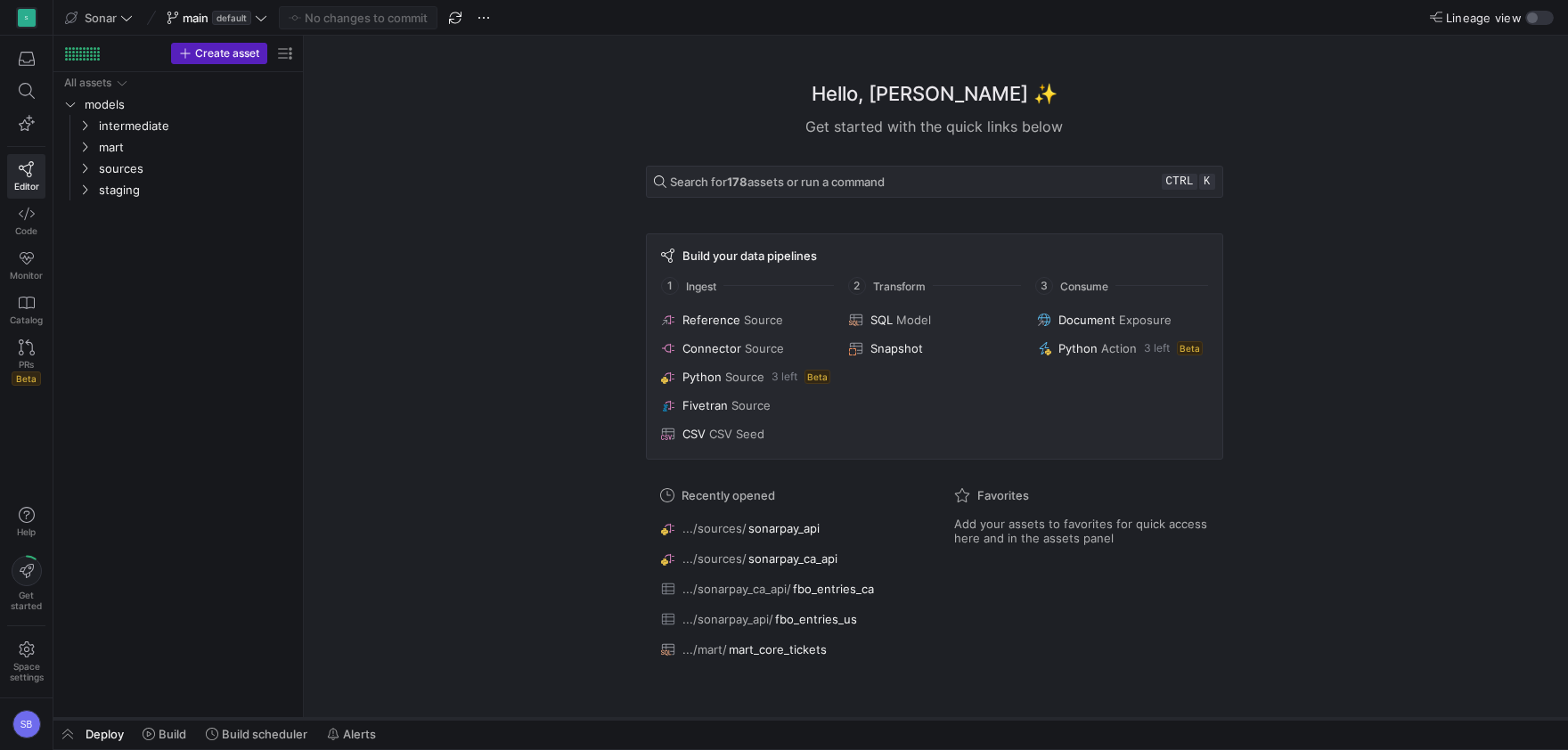
click at [65, 721] on div at bounding box center [810, 719] width 1515 height 8
click at [68, 727] on span "button" at bounding box center [67, 734] width 28 height 30
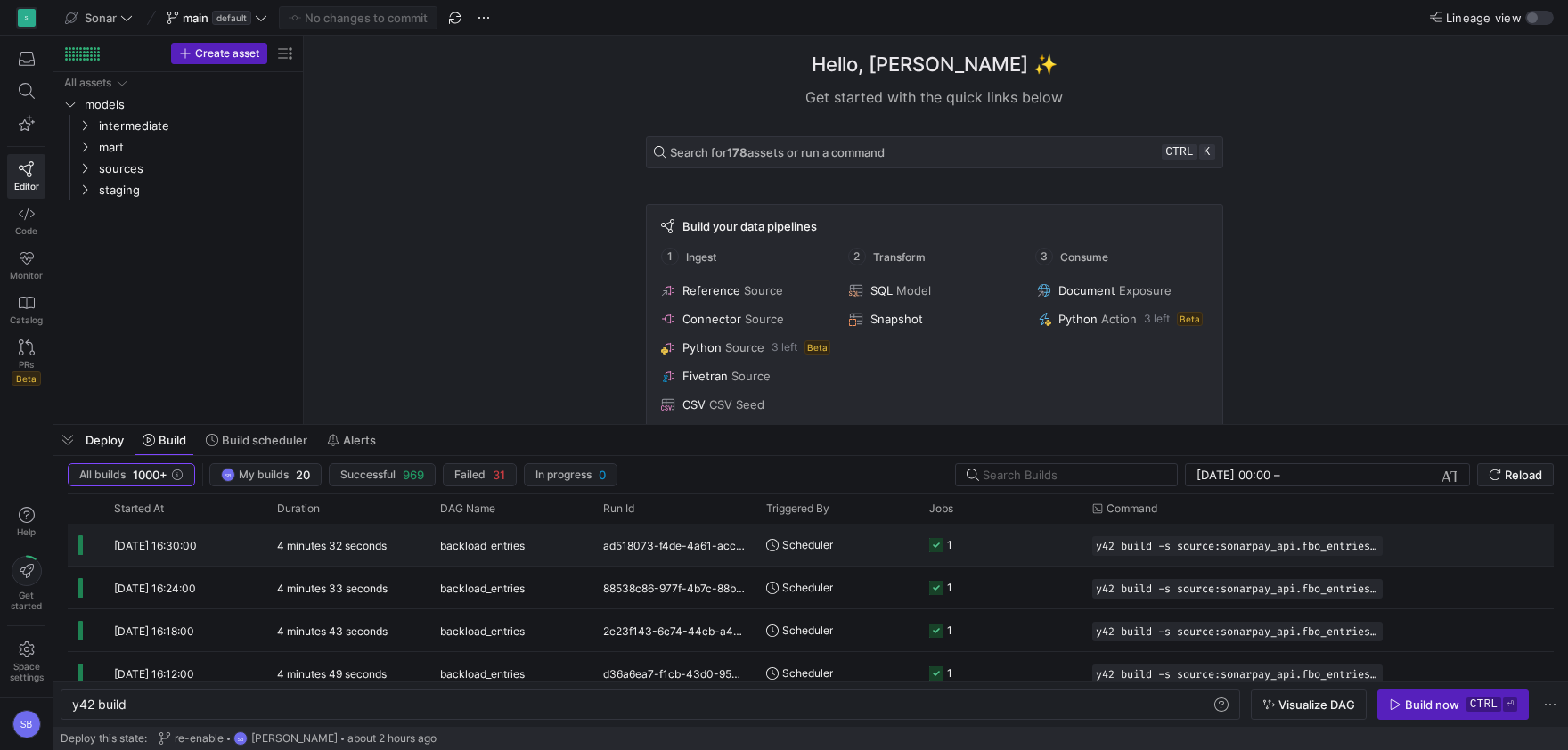
click at [294, 552] on y42-duration "4 minutes 32 seconds" at bounding box center [332, 546] width 110 height 13
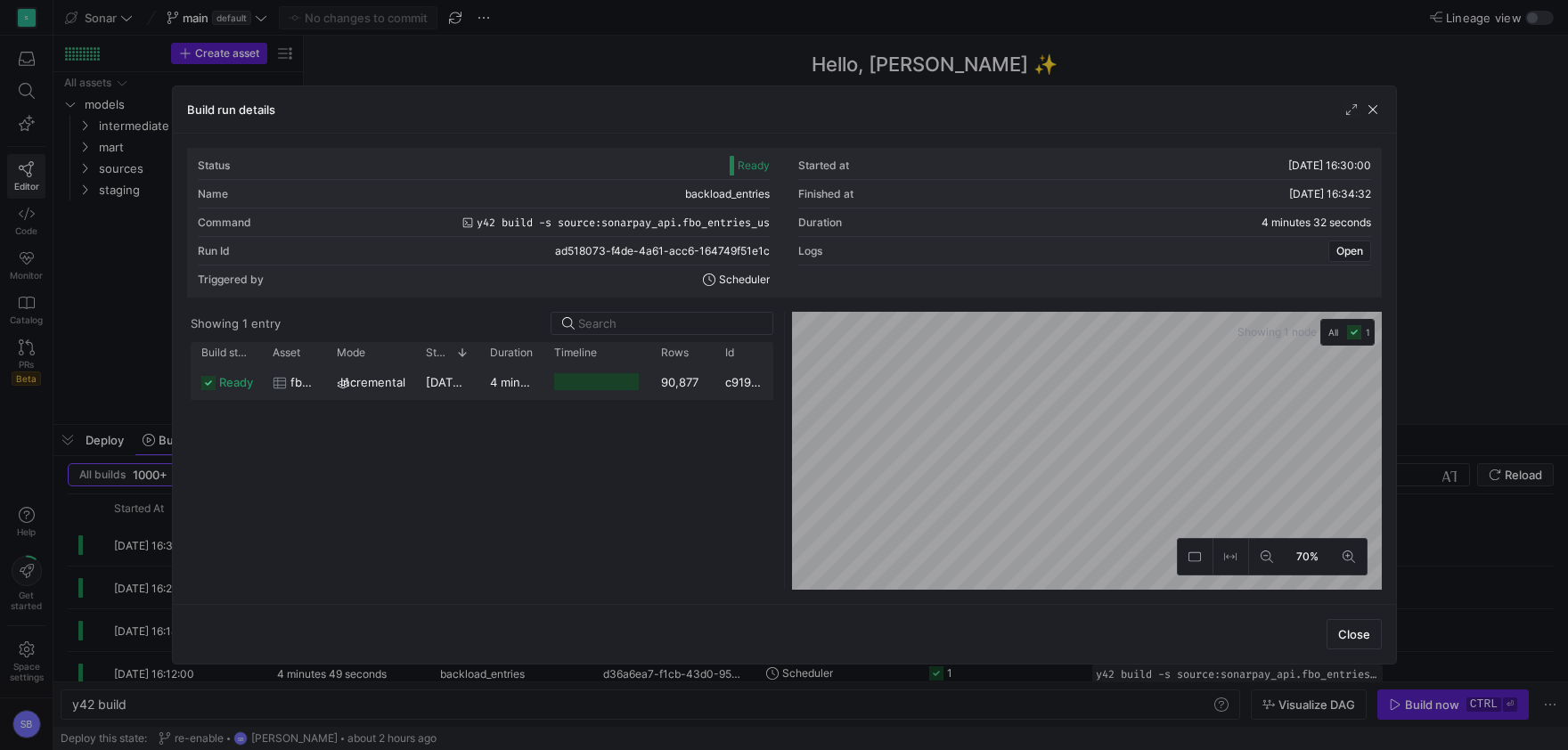
click at [474, 385] on span "[DATE] 16:30:02" at bounding box center [470, 381] width 90 height 14
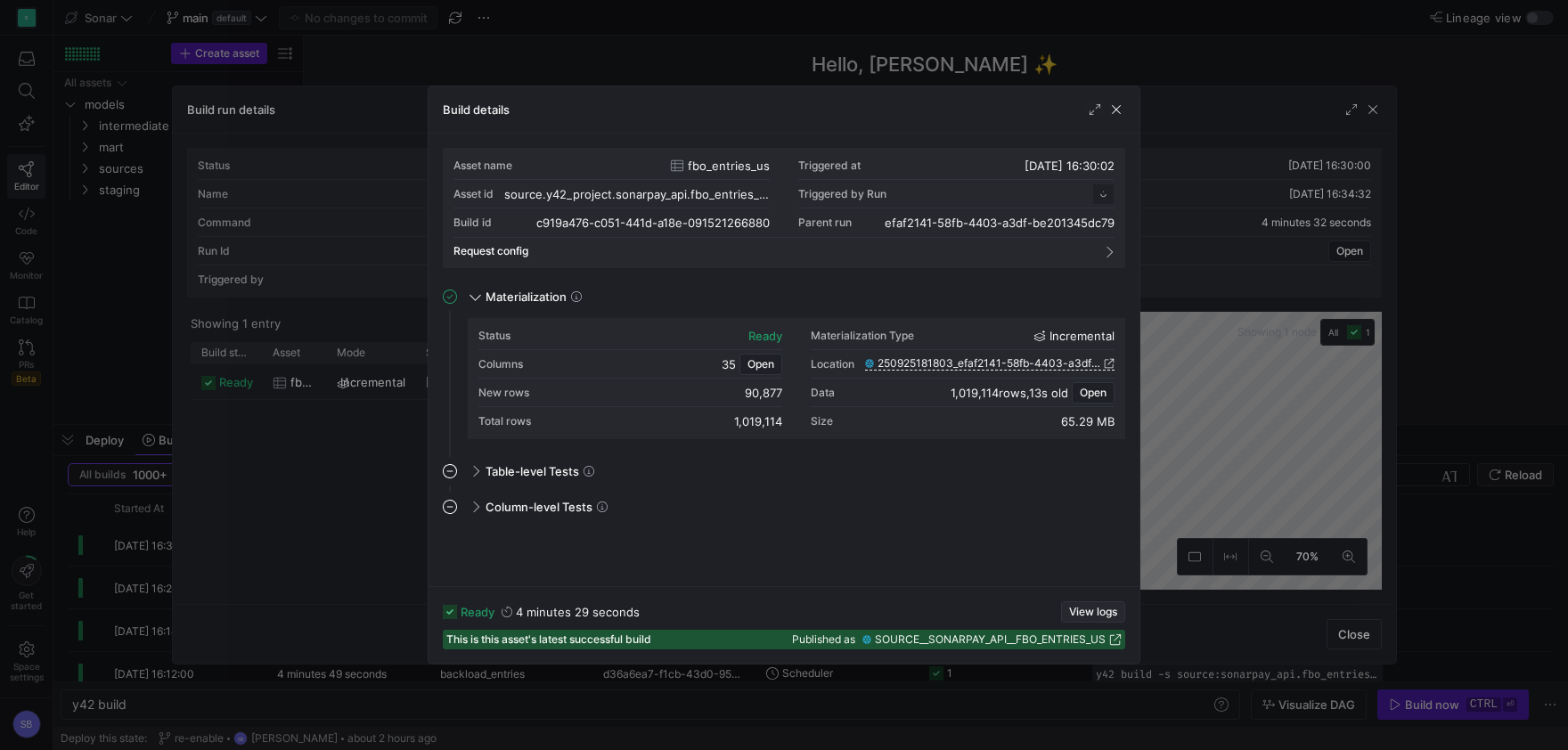
click at [1090, 606] on span "View logs" at bounding box center [1093, 611] width 48 height 12
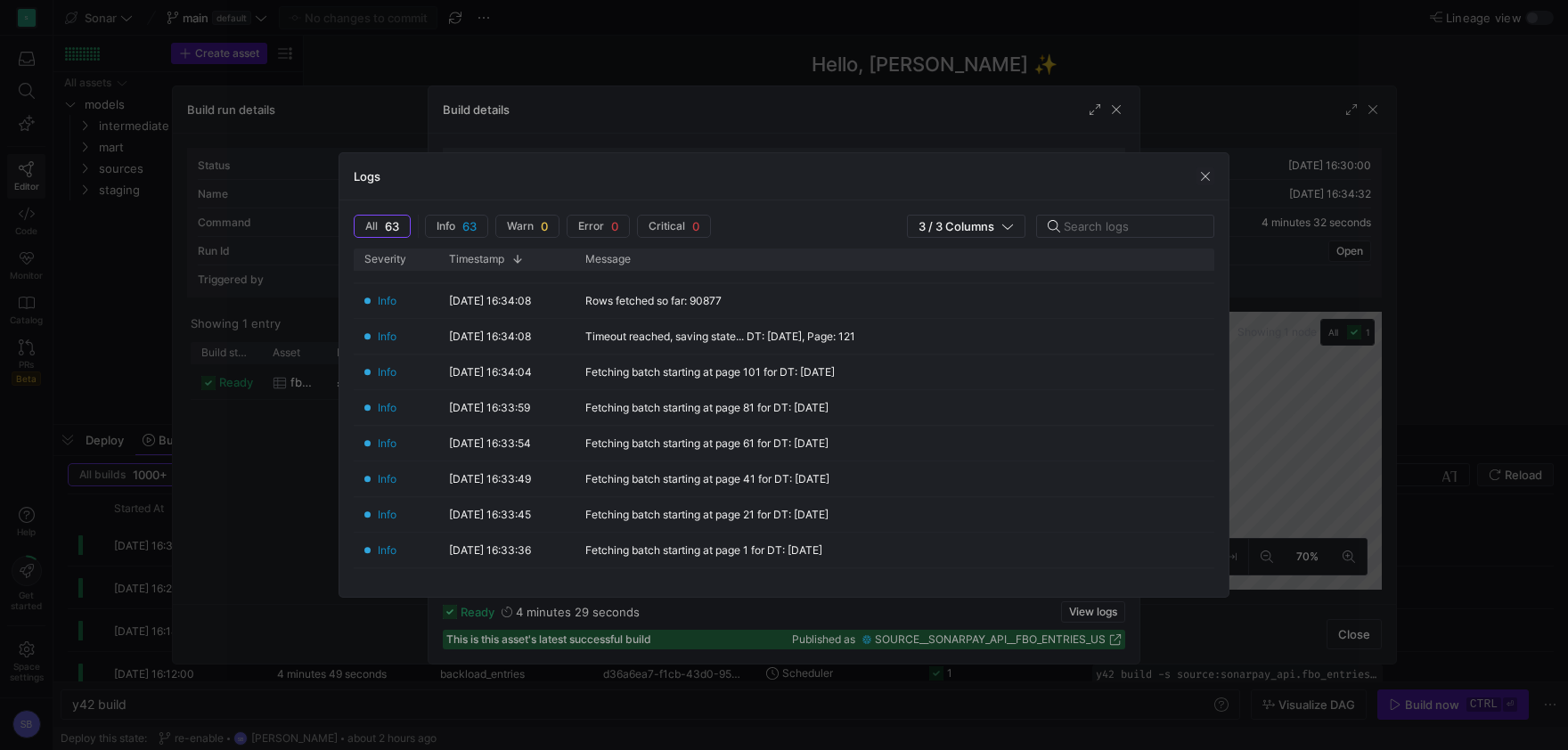
scroll to position [416, 0]
click at [1211, 169] on span "button" at bounding box center [1206, 176] width 18 height 18
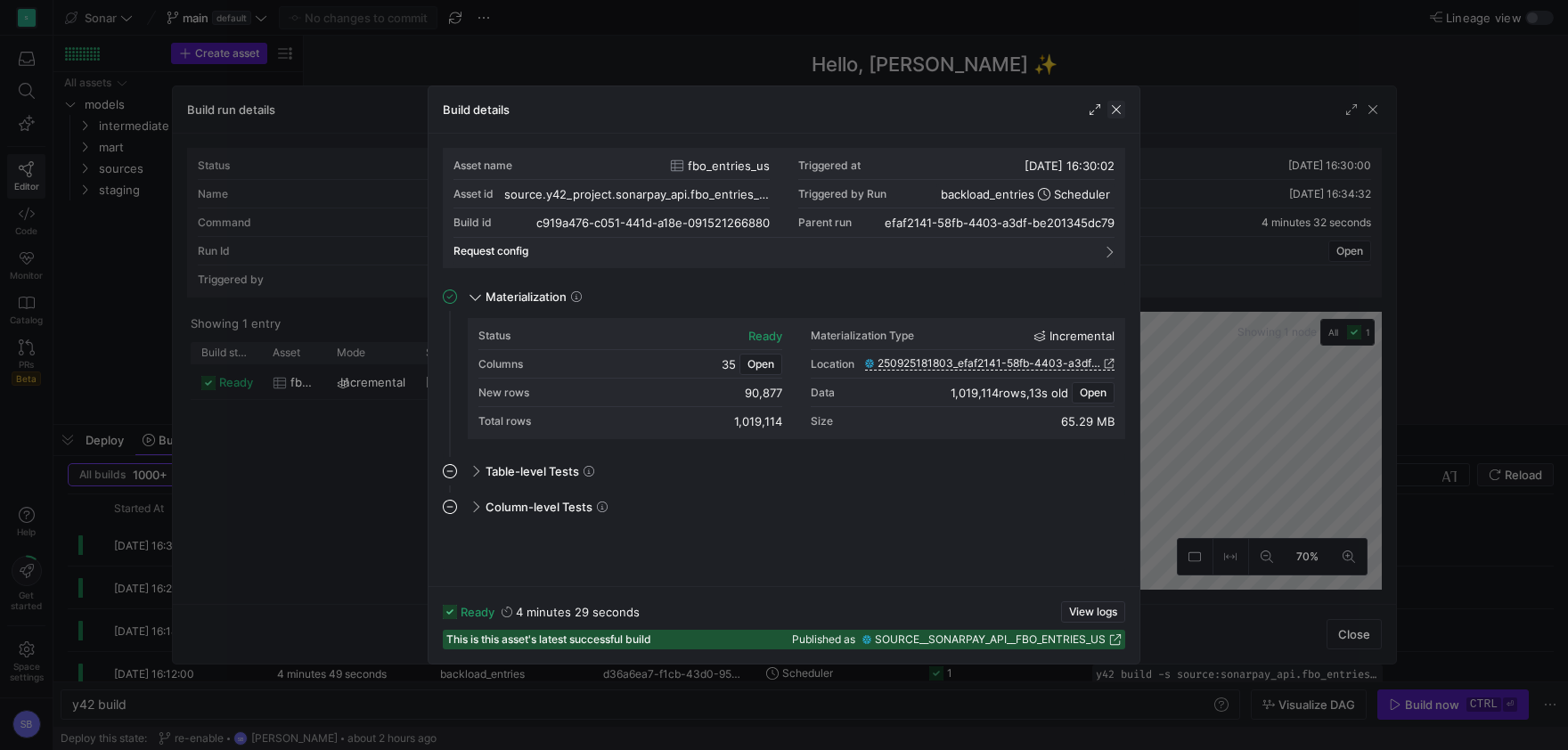
click at [1119, 114] on span "button" at bounding box center [1116, 109] width 18 height 18
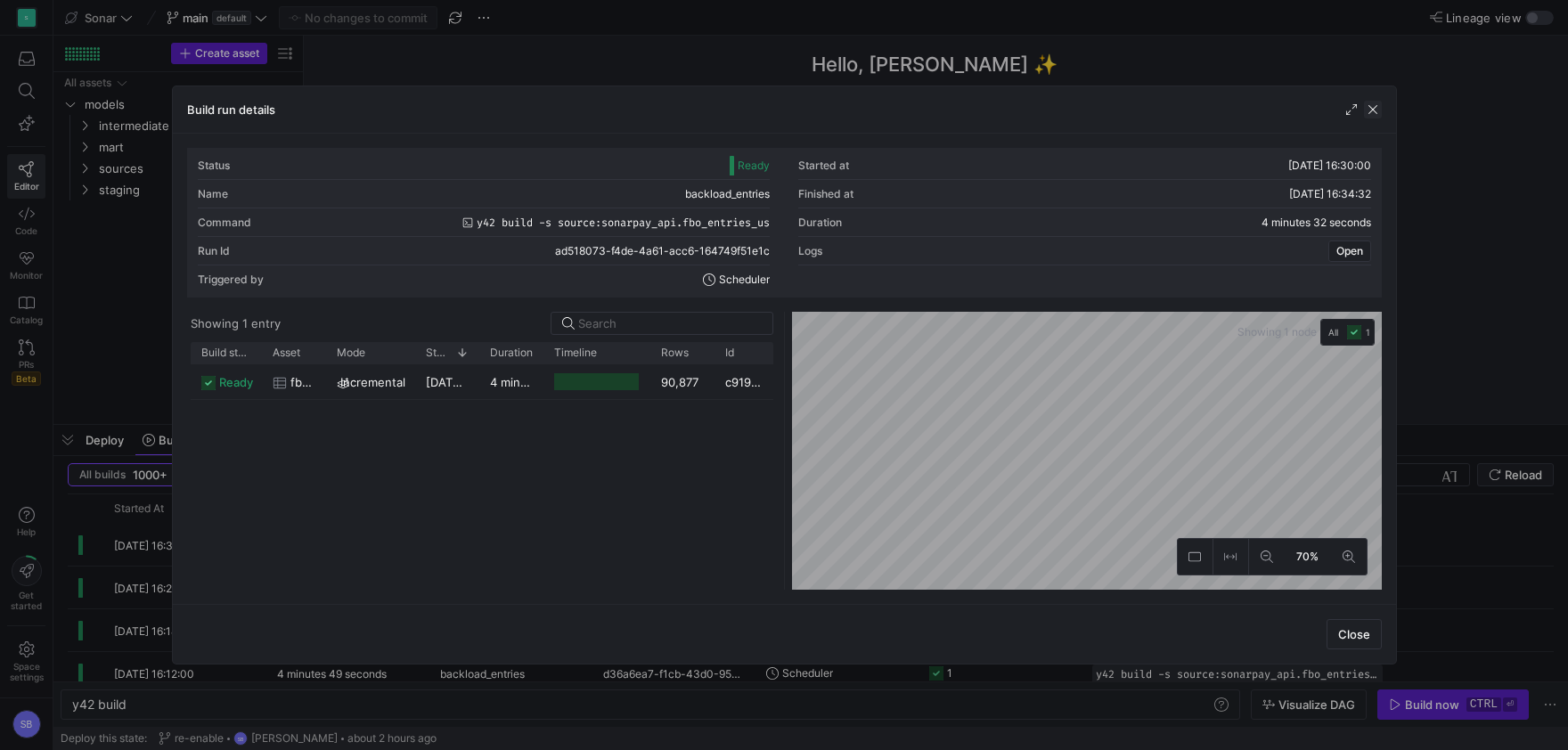
click at [1374, 103] on span "button" at bounding box center [1373, 109] width 18 height 18
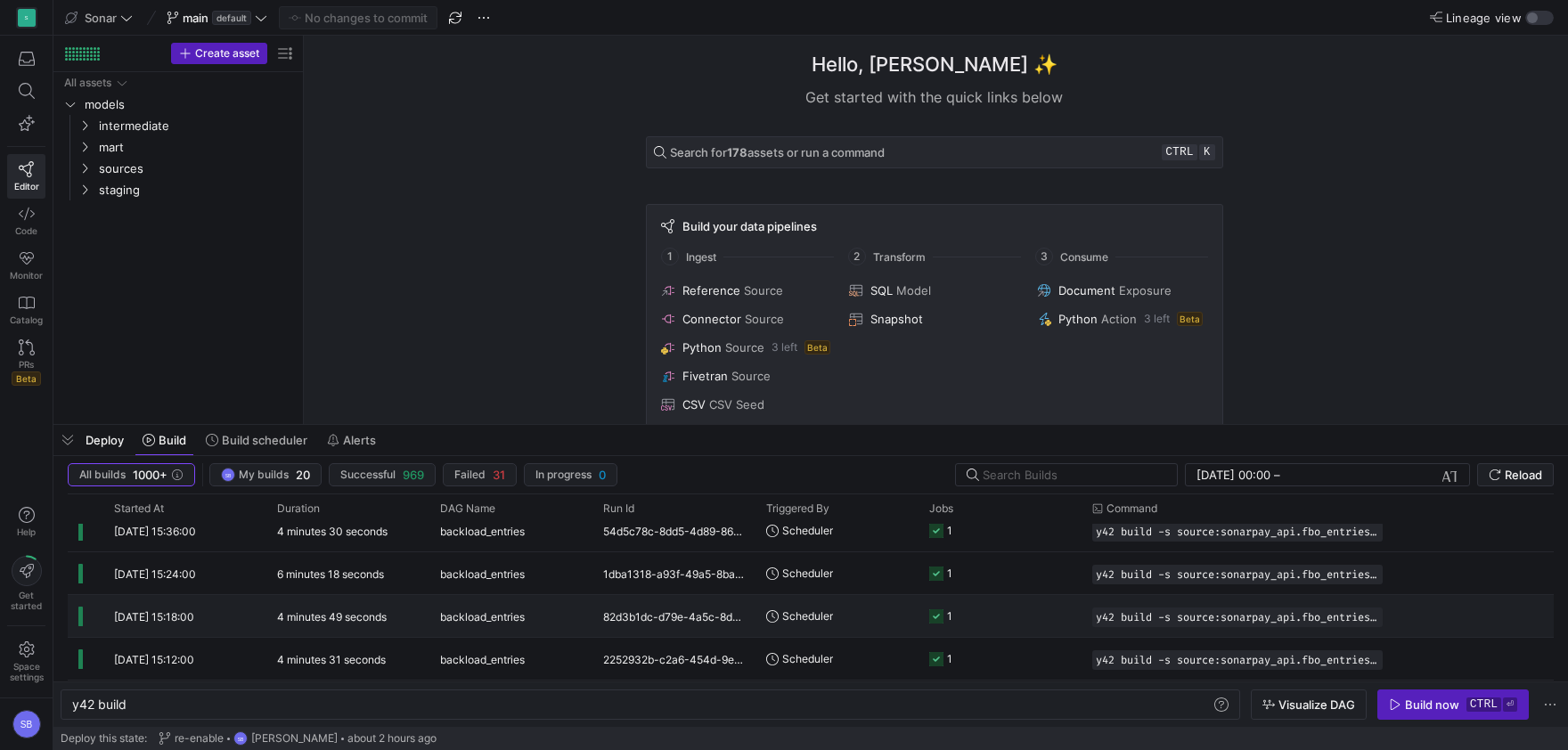
scroll to position [0, 0]
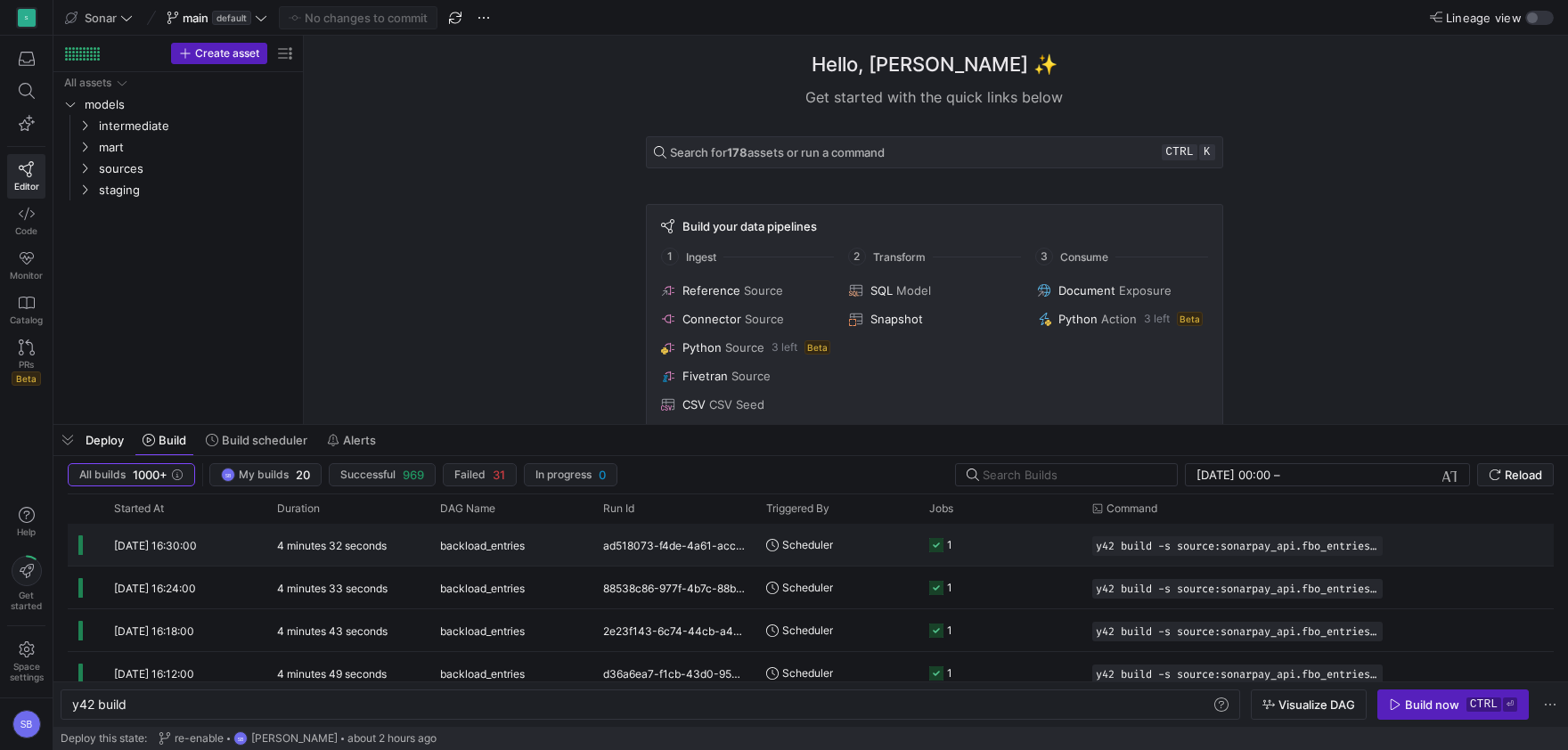
click at [319, 545] on y42-duration "4 minutes 32 seconds" at bounding box center [332, 546] width 110 height 13
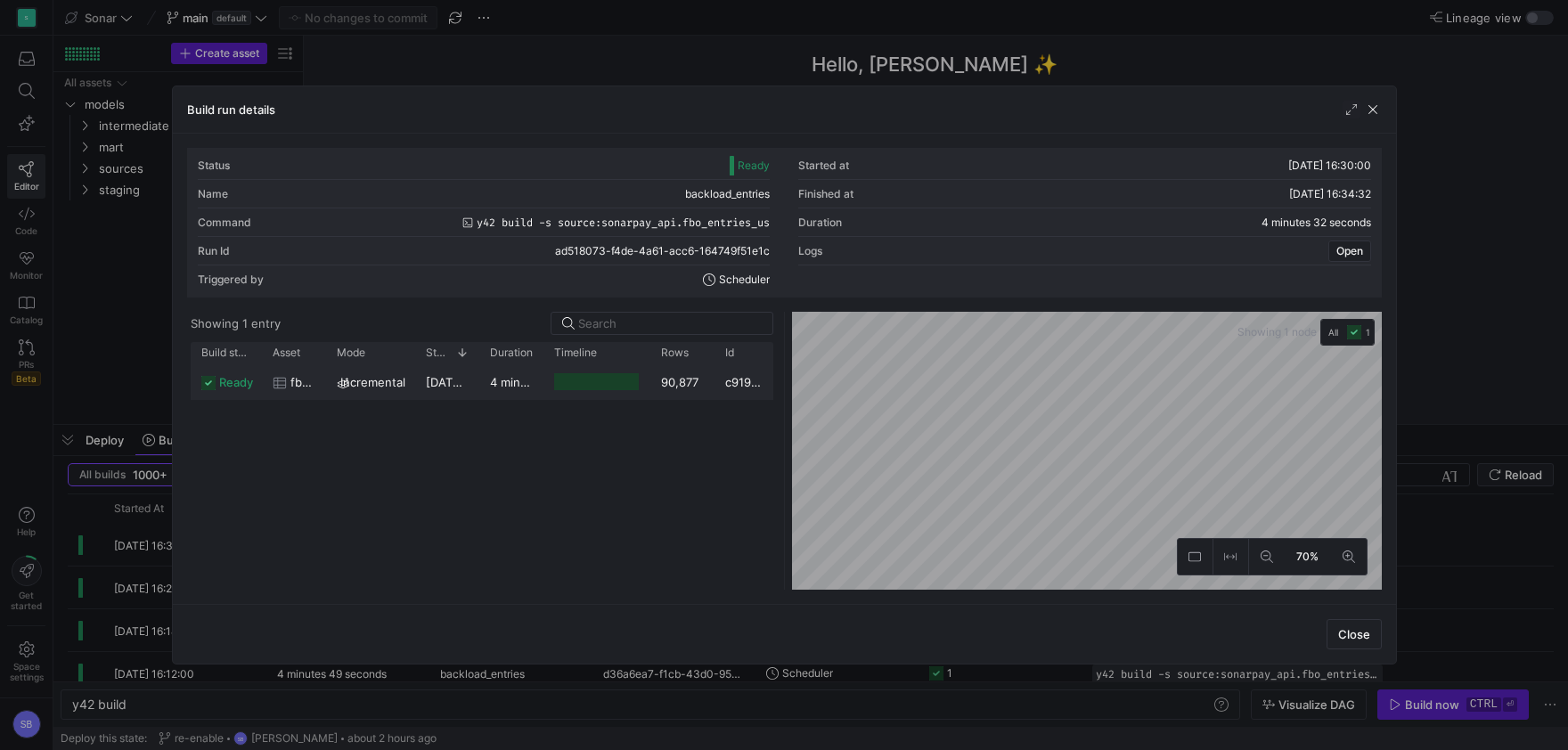
click at [465, 390] on div "[DATE] 16:30:02" at bounding box center [448, 381] width 64 height 35
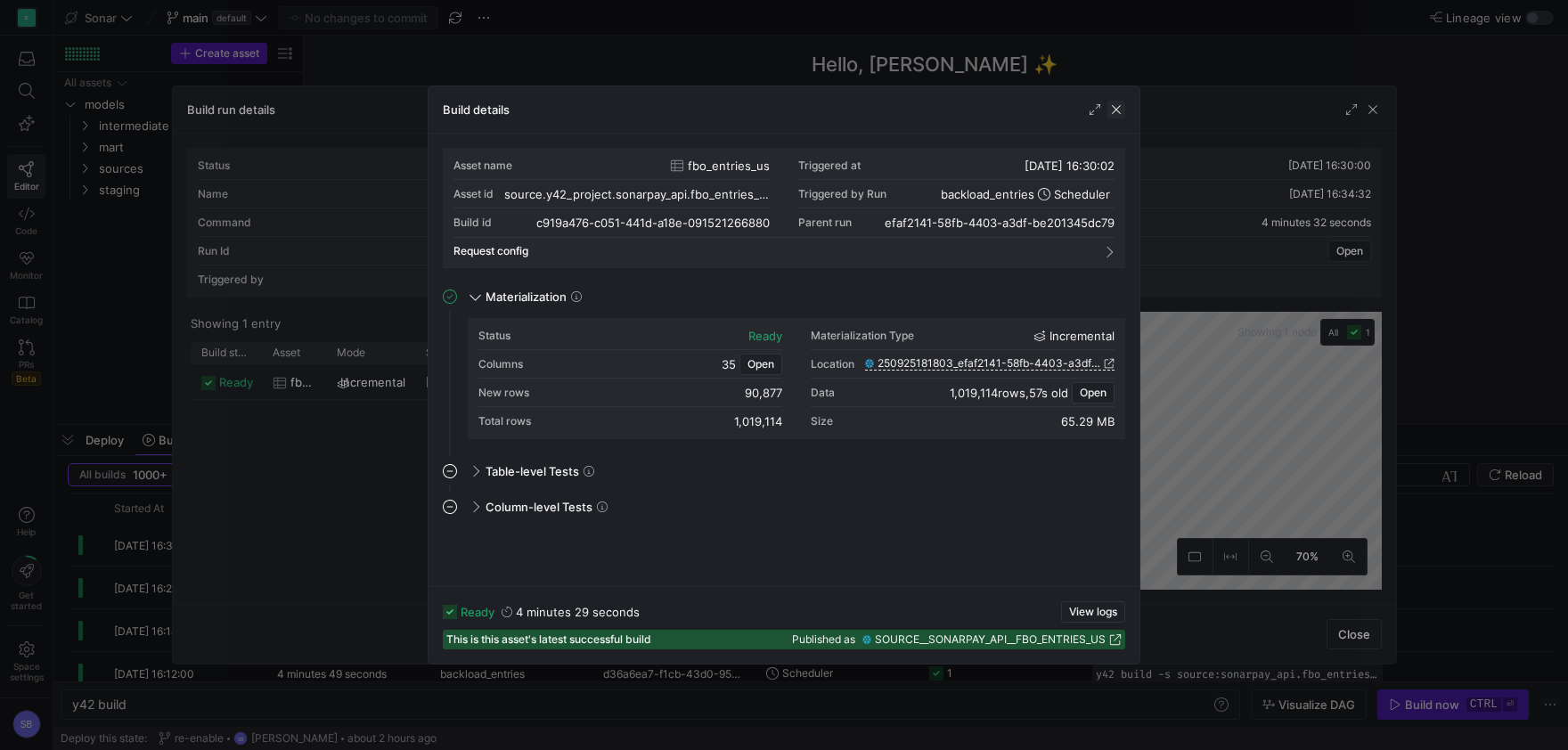
click at [1114, 113] on span "button" at bounding box center [1116, 109] width 18 height 18
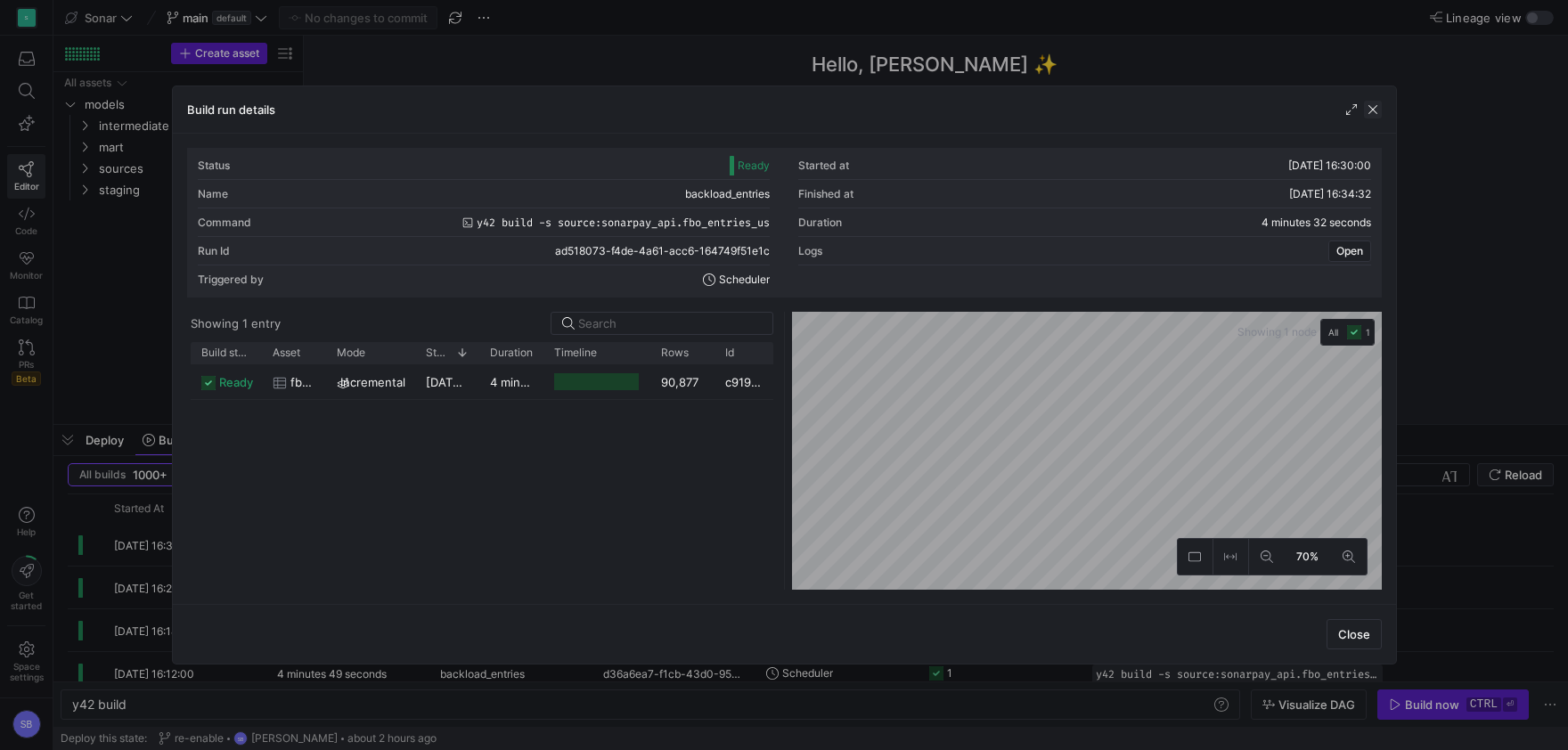
click at [1370, 110] on span "button" at bounding box center [1373, 109] width 18 height 18
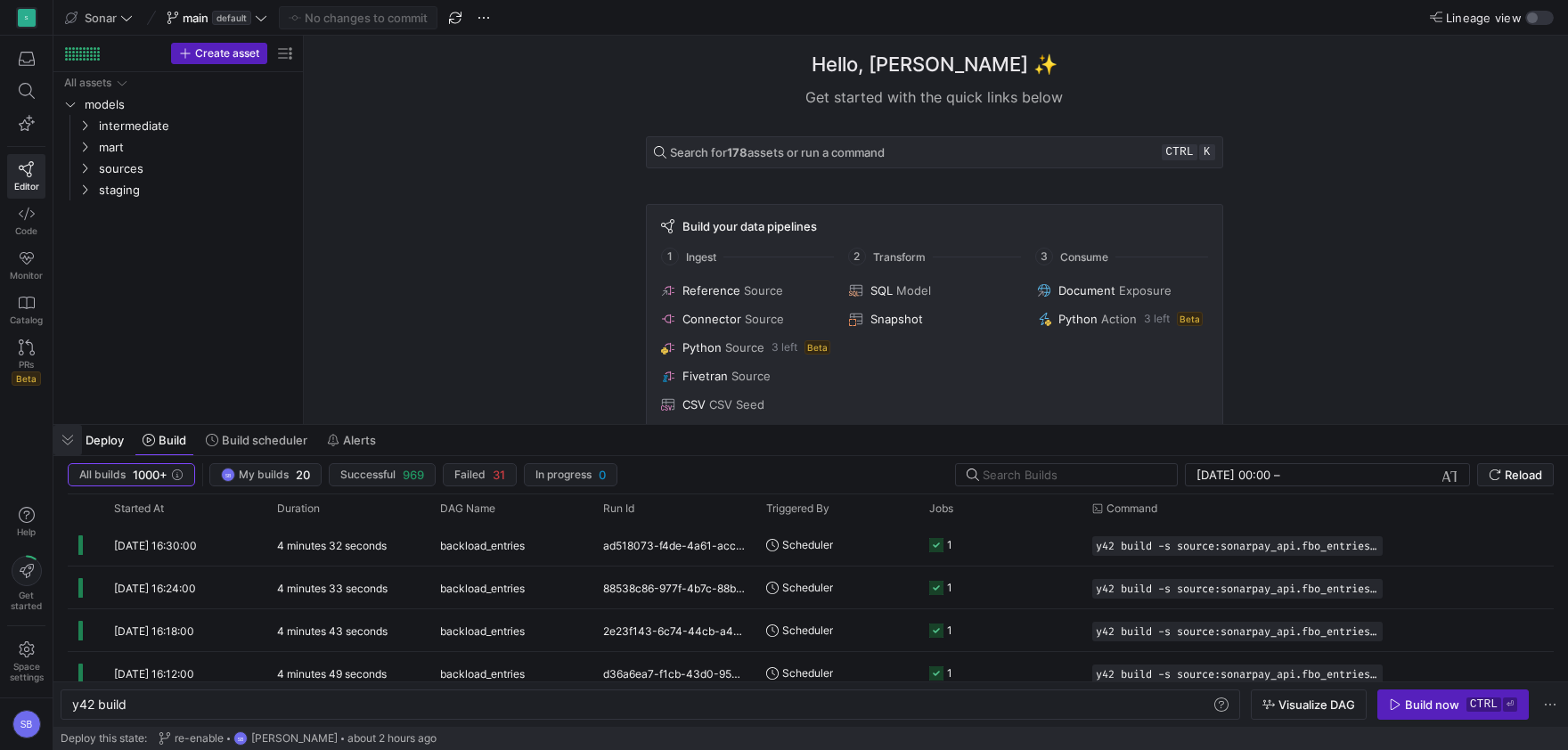
click at [69, 442] on span "button" at bounding box center [67, 440] width 28 height 30
